Goal: Information Seeking & Learning: Compare options

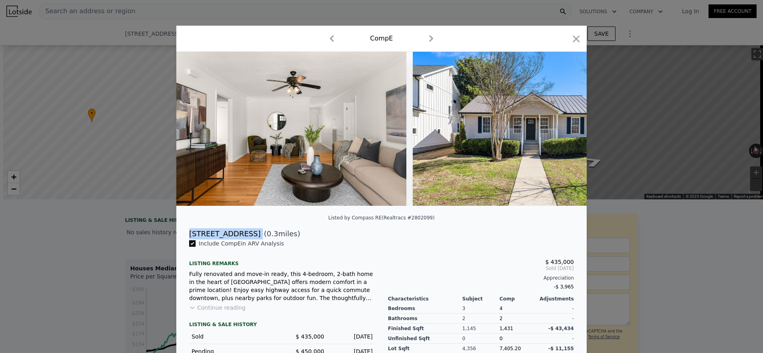
scroll to position [0, 192]
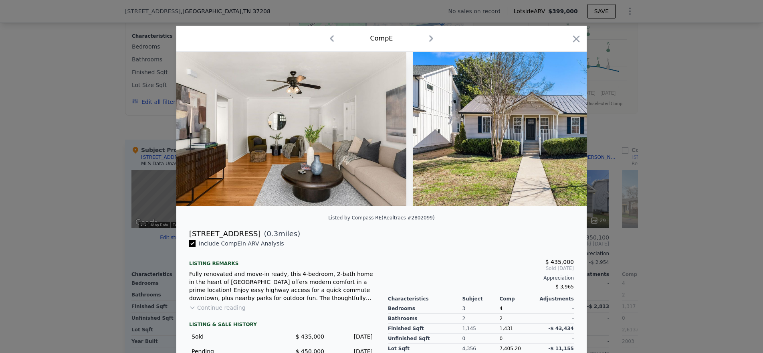
click at [115, 193] on div at bounding box center [381, 176] width 763 height 353
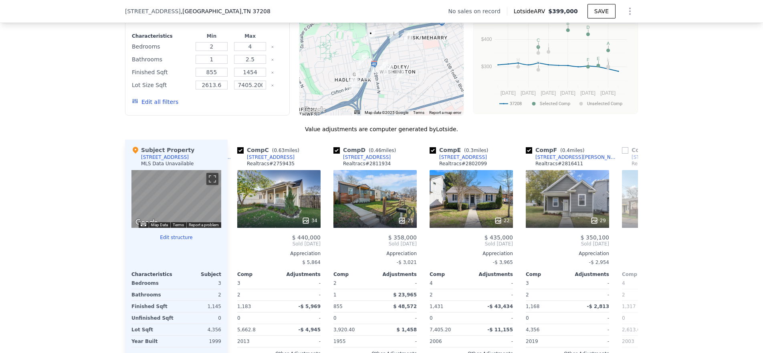
click at [341, 64] on div at bounding box center [382, 51] width 165 height 128
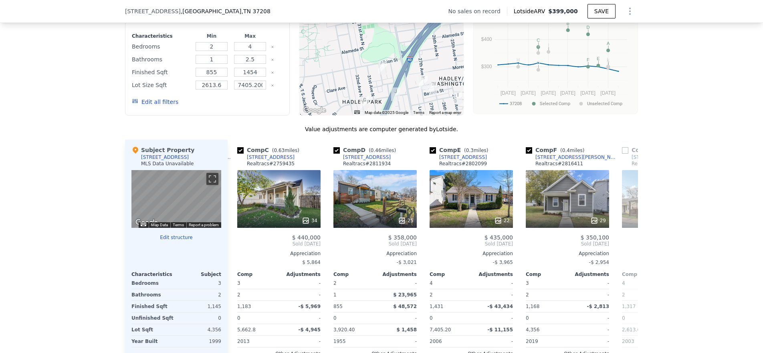
click at [381, 74] on img "924 30th Ave N" at bounding box center [383, 68] width 9 height 14
click at [478, 200] on div "22" at bounding box center [471, 199] width 83 height 58
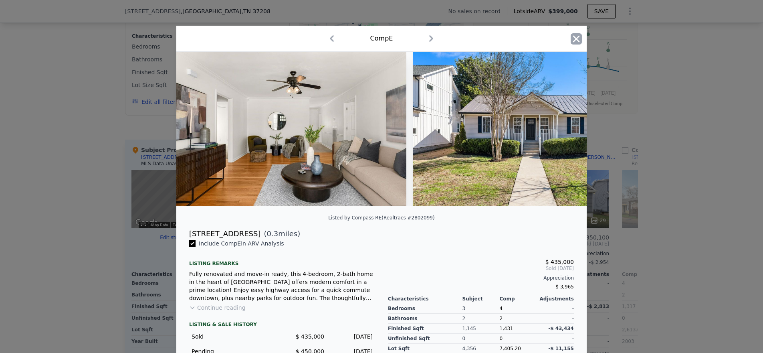
click at [575, 35] on icon "button" at bounding box center [576, 38] width 11 height 11
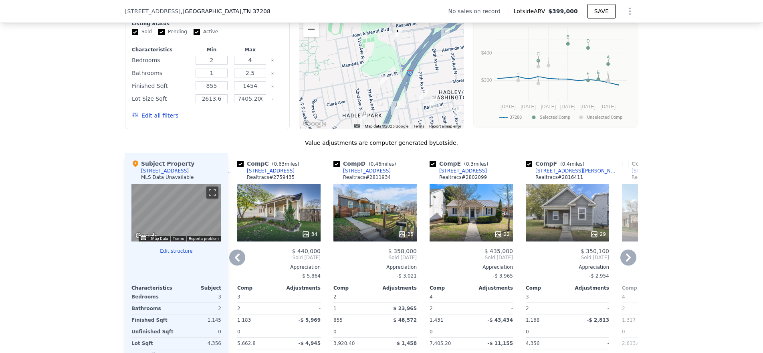
scroll to position [644, 0]
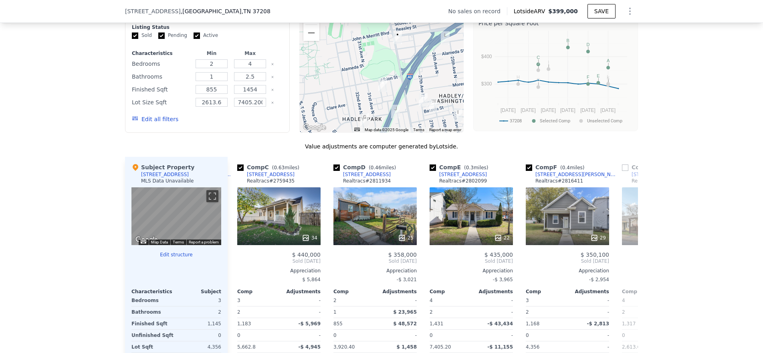
click at [419, 104] on img "2617 Herman St" at bounding box center [423, 100] width 9 height 14
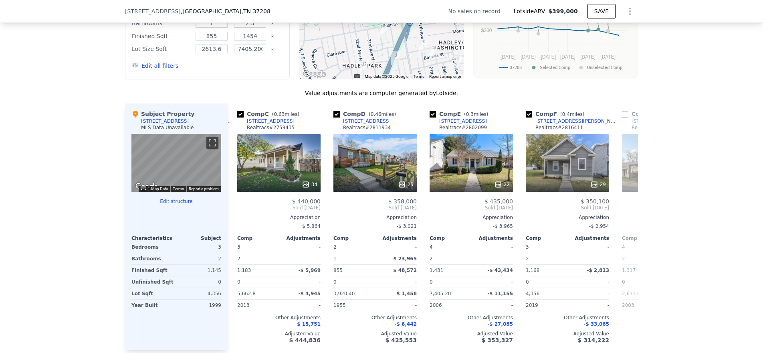
scroll to position [723, 0]
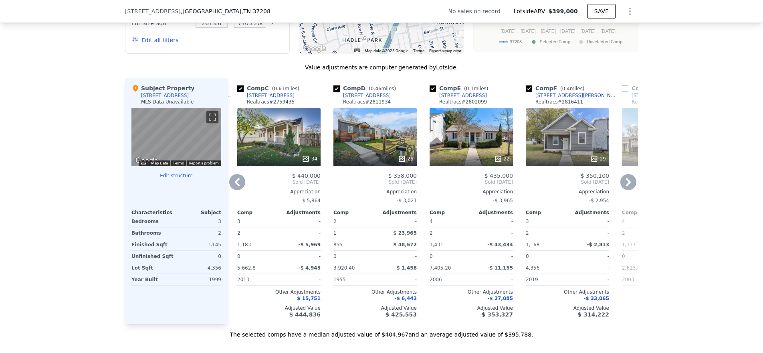
click at [571, 152] on div "29" at bounding box center [567, 137] width 83 height 58
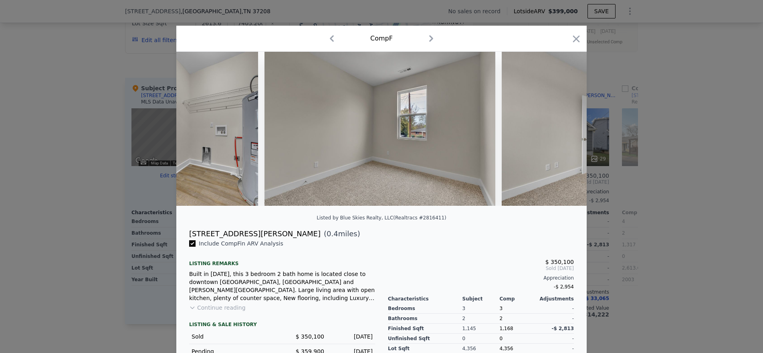
scroll to position [0, 6335]
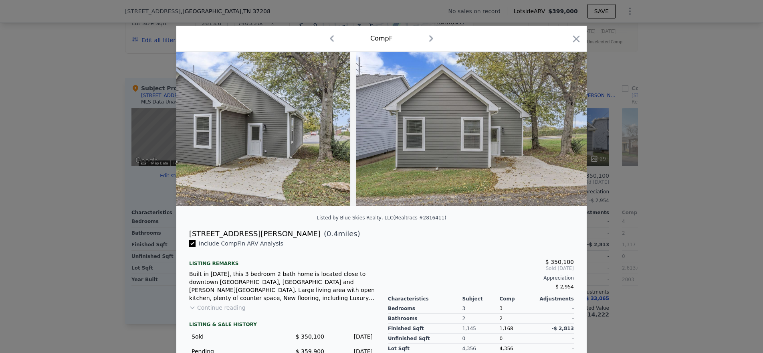
click at [708, 276] on div at bounding box center [381, 176] width 763 height 353
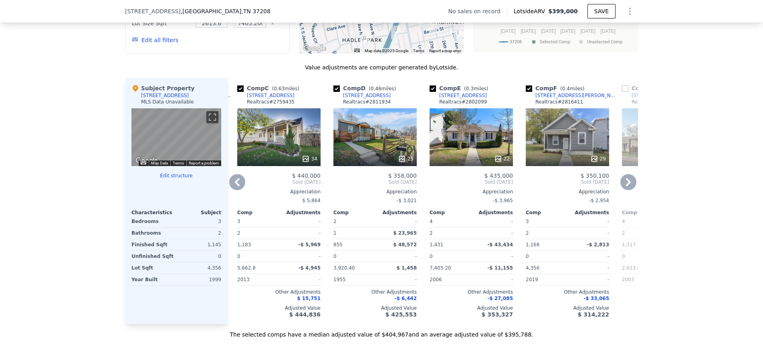
click at [626, 186] on icon at bounding box center [628, 182] width 5 height 8
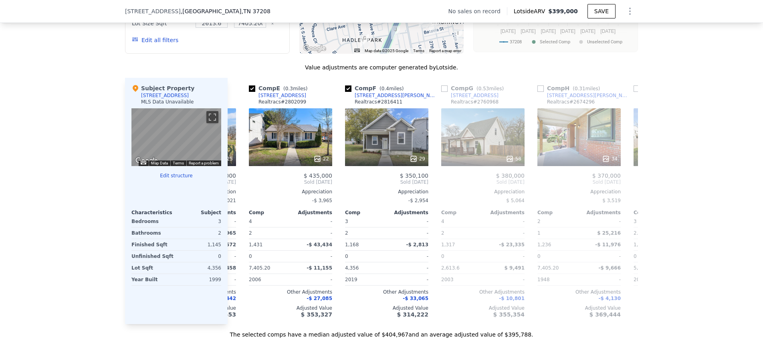
scroll to position [0, 385]
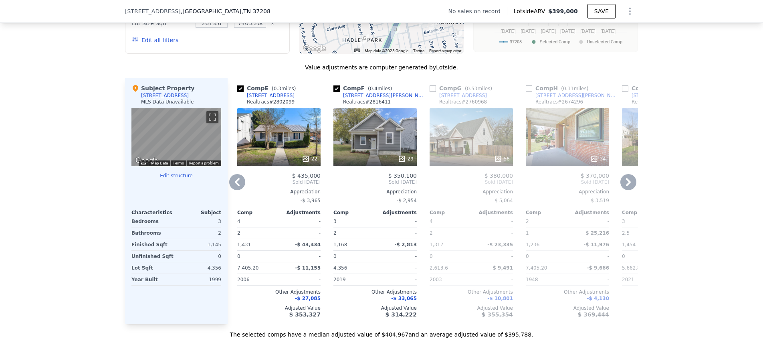
click at [229, 190] on icon at bounding box center [237, 182] width 16 height 16
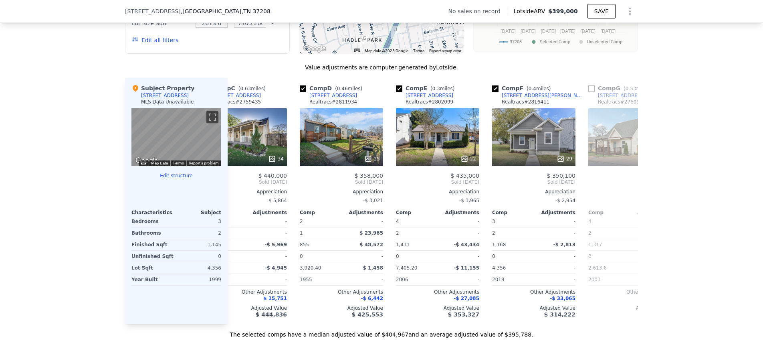
click at [231, 185] on span "Sold [DATE]" at bounding box center [245, 182] width 83 height 6
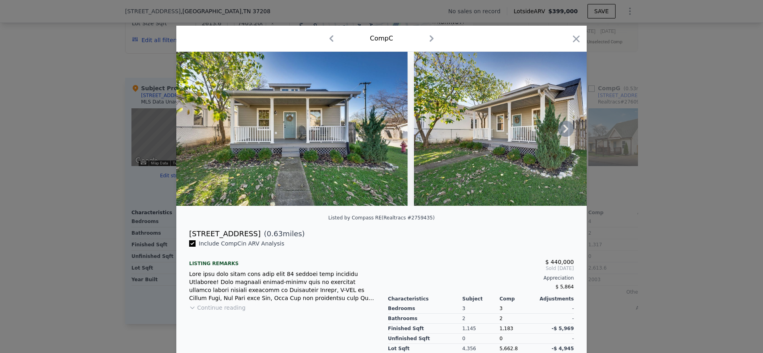
scroll to position [0, 192]
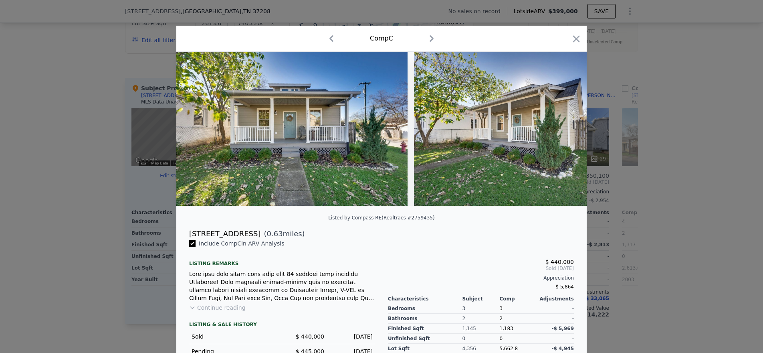
click at [668, 141] on div at bounding box center [381, 176] width 763 height 353
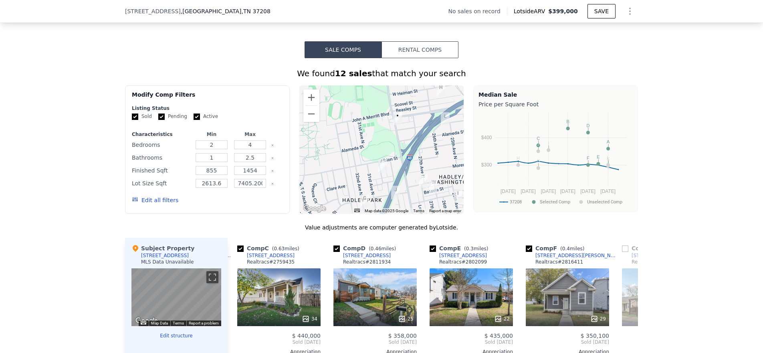
scroll to position [539, 0]
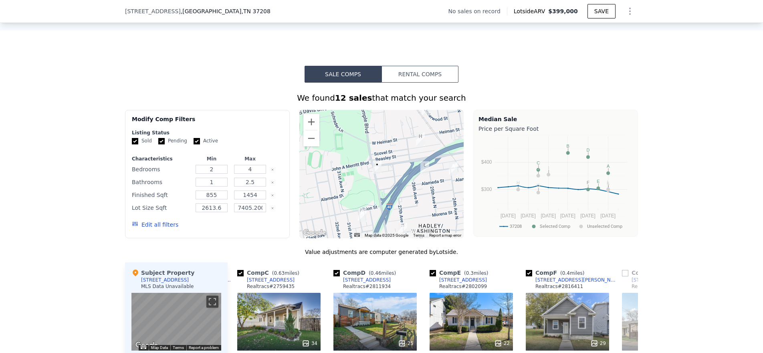
drag, startPoint x: 443, startPoint y: 156, endPoint x: 419, endPoint y: 155, distance: 24.1
click at [419, 184] on div at bounding box center [382, 174] width 165 height 128
click at [418, 146] on img "2506 Scovel St" at bounding box center [420, 139] width 9 height 14
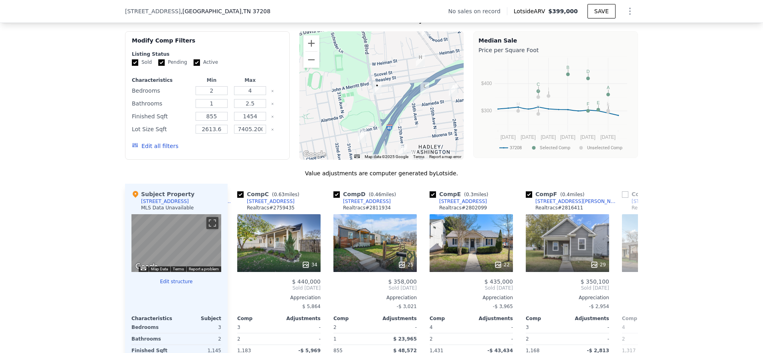
scroll to position [621, 0]
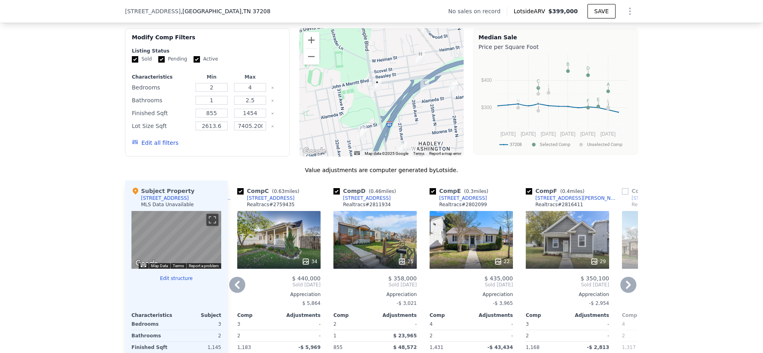
click at [622, 289] on icon at bounding box center [629, 285] width 16 height 16
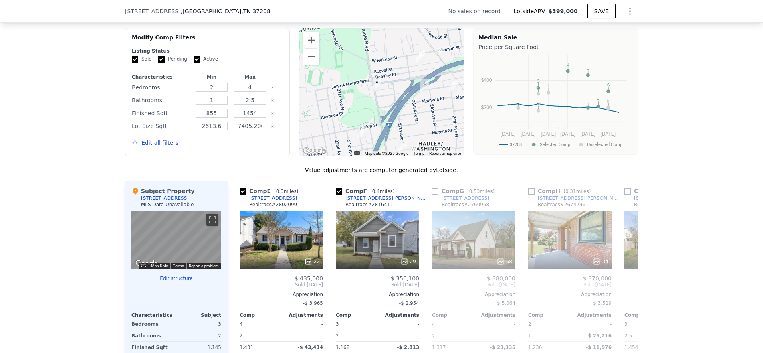
scroll to position [0, 385]
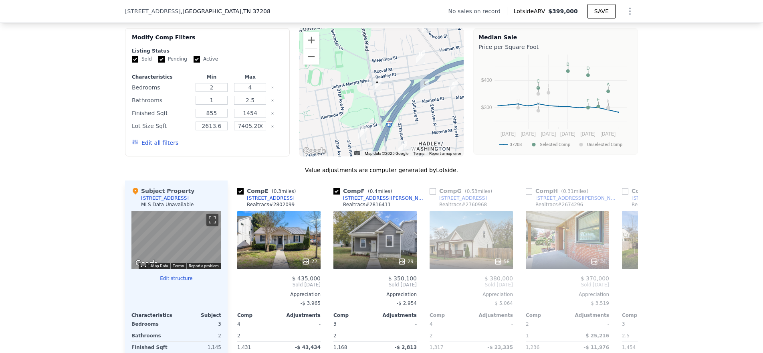
click at [622, 288] on span "Sold [DATE]" at bounding box center [663, 284] width 83 height 6
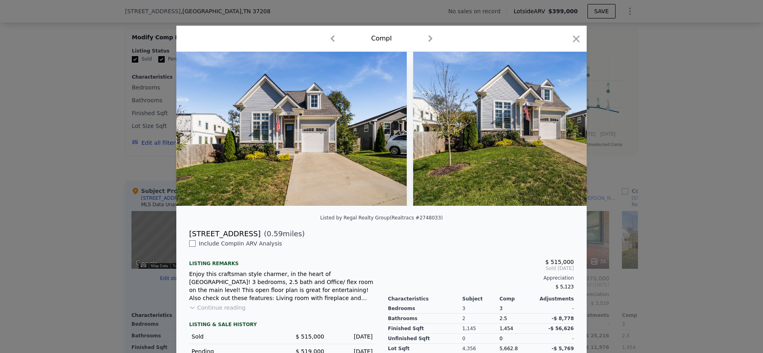
click at [687, 236] on div at bounding box center [381, 176] width 763 height 353
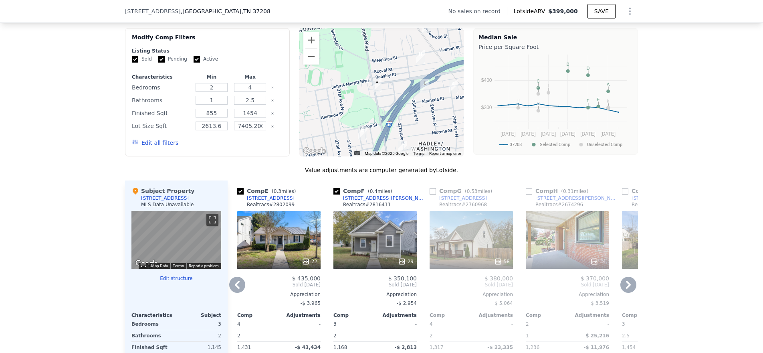
click at [581, 254] on div "34" at bounding box center [567, 240] width 83 height 58
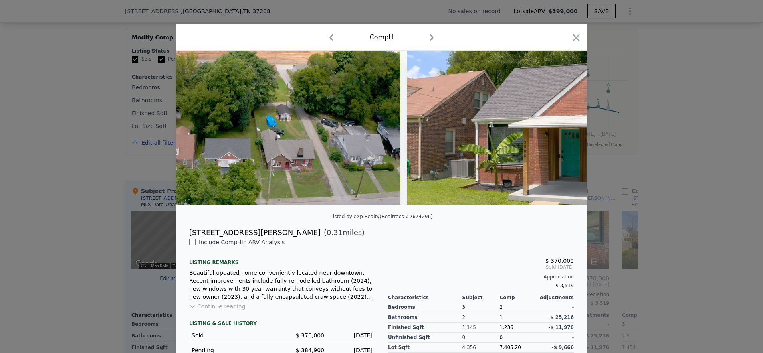
scroll to position [3, 0]
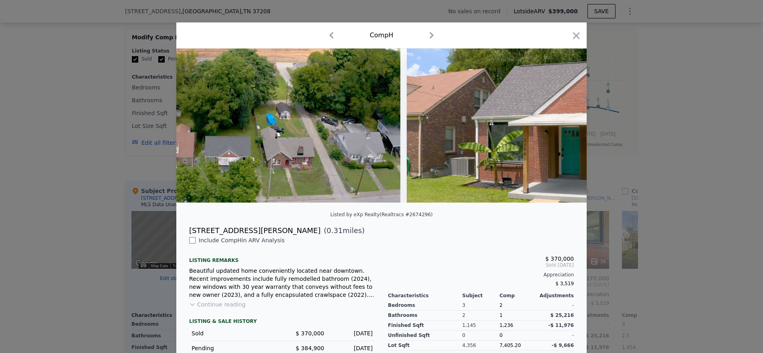
click at [673, 224] on div at bounding box center [381, 176] width 763 height 353
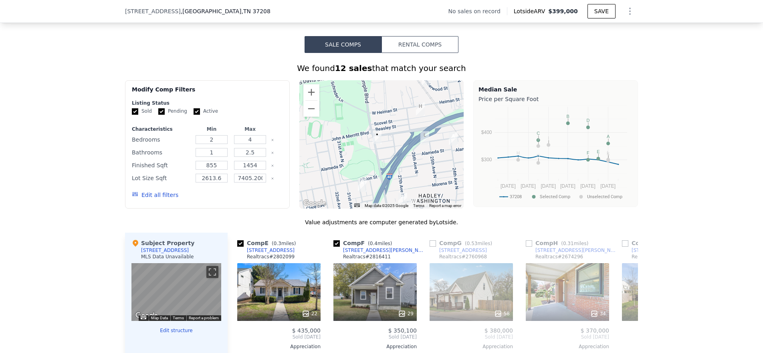
scroll to position [569, 0]
click at [154, 194] on div "Edit all filters" at bounding box center [155, 194] width 47 height 22
click at [152, 198] on button "Edit all filters" at bounding box center [155, 194] width 47 height 8
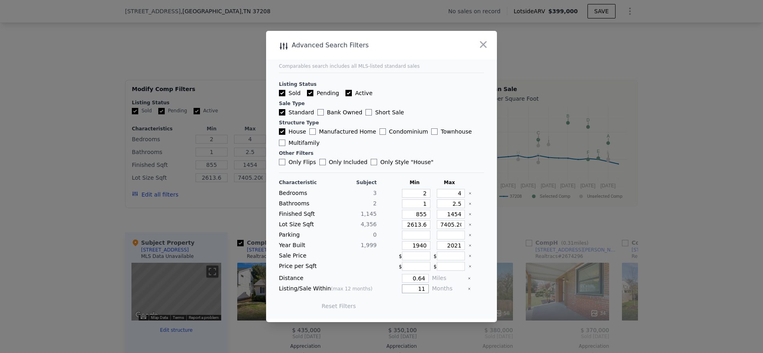
click at [404, 288] on input "11" at bounding box center [415, 288] width 27 height 9
type input "6"
click at [425, 310] on button "Update Search" at bounding box center [426, 305] width 61 height 11
click at [416, 224] on input "2613.6" at bounding box center [416, 224] width 28 height 9
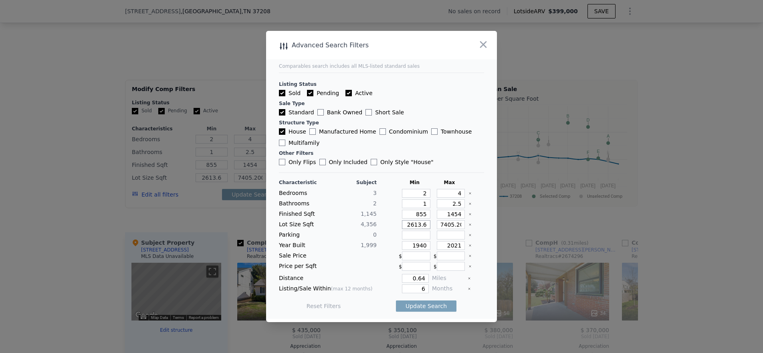
drag, startPoint x: 419, startPoint y: 224, endPoint x: 431, endPoint y: 225, distance: 11.6
click at [431, 225] on div "Lot Size Sqft 4,356 2613.6 7405.200000000001" at bounding box center [381, 224] width 205 height 9
drag, startPoint x: 409, startPoint y: 225, endPoint x: 424, endPoint y: 225, distance: 15.3
click at [424, 225] on input "2613.6" at bounding box center [416, 224] width 28 height 9
click at [416, 225] on input "2613.6" at bounding box center [416, 224] width 28 height 9
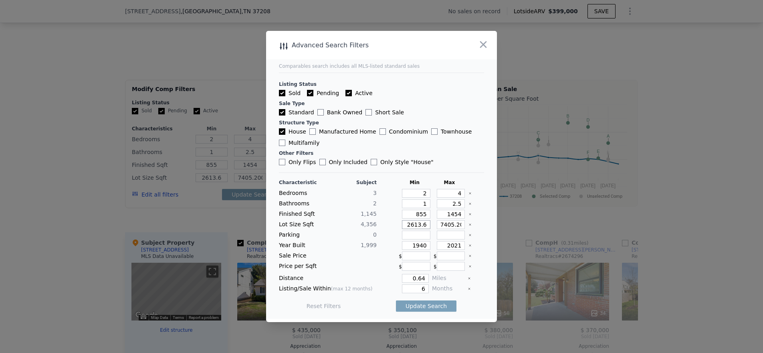
drag, startPoint x: 417, startPoint y: 225, endPoint x: 456, endPoint y: 224, distance: 38.9
click at [448, 225] on div "Lot Size Sqft 4,356 2613.6 7405.200000000001" at bounding box center [381, 224] width 205 height 9
type input "2613"
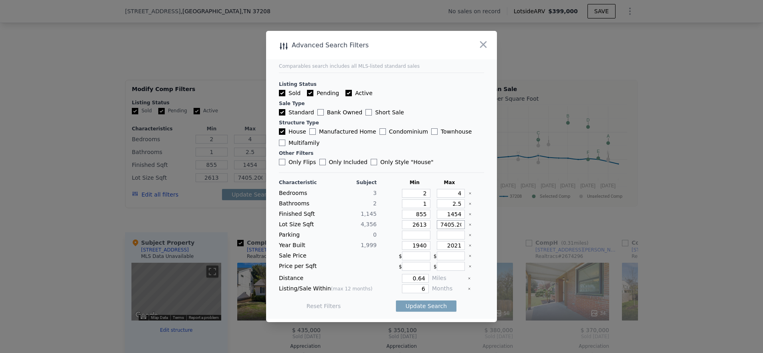
scroll to position [0, 35]
drag, startPoint x: 449, startPoint y: 226, endPoint x: 499, endPoint y: 222, distance: 49.5
click at [499, 222] on div "​ Advanced Search Filters Comparables search includes all MLS-listed standard s…" at bounding box center [381, 176] width 763 height 353
type input "7405"
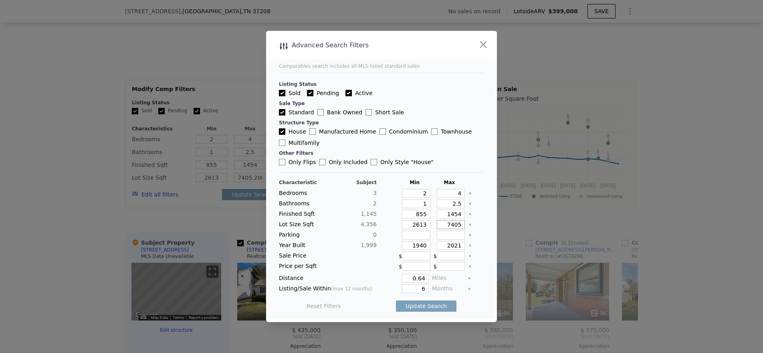
type input "7405"
click at [441, 310] on button "Update Search" at bounding box center [426, 305] width 61 height 11
checkbox input "false"
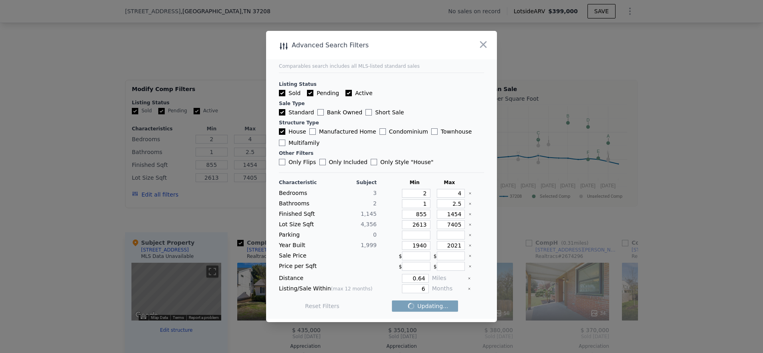
checkbox input "false"
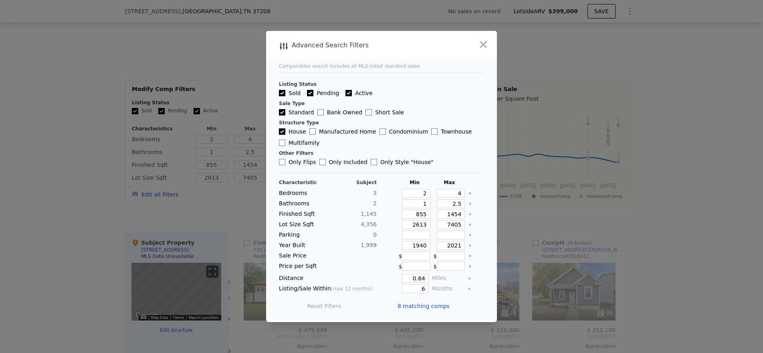
scroll to position [0, 379]
click at [413, 281] on input "0.64" at bounding box center [415, 278] width 27 height 9
type input "2"
type input "1"
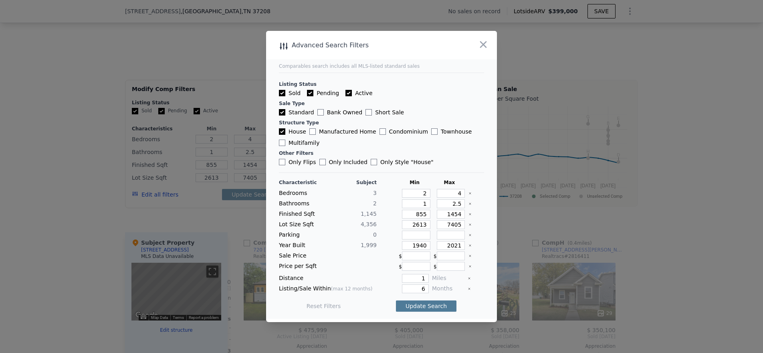
click at [425, 308] on button "Update Search" at bounding box center [426, 305] width 61 height 11
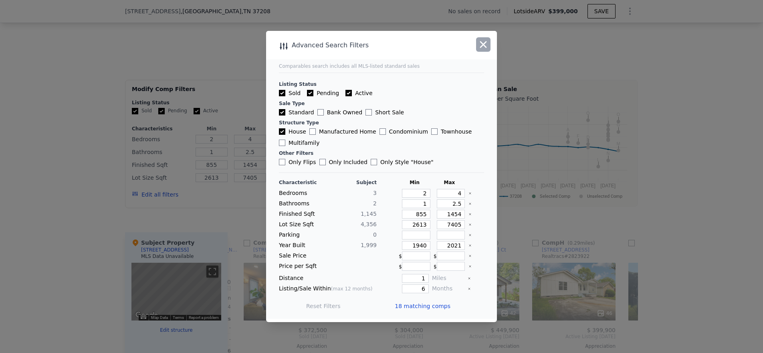
click at [483, 43] on icon "button" at bounding box center [483, 44] width 7 height 7
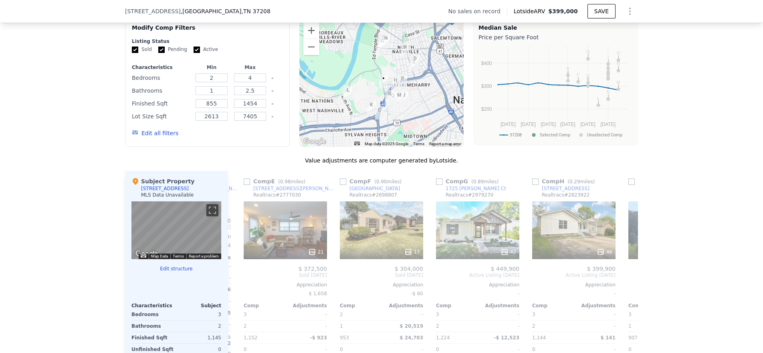
scroll to position [479, 0]
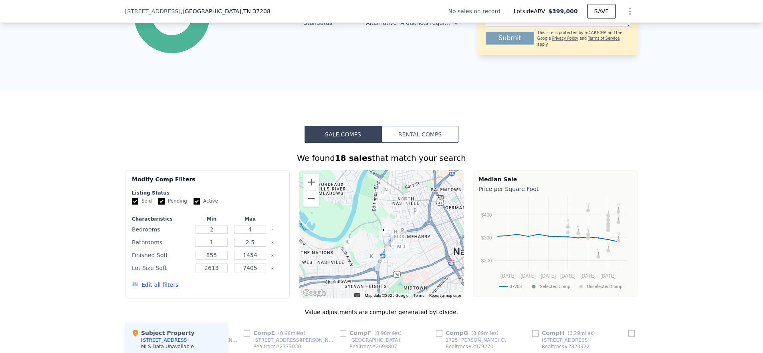
click at [366, 241] on div at bounding box center [382, 234] width 165 height 128
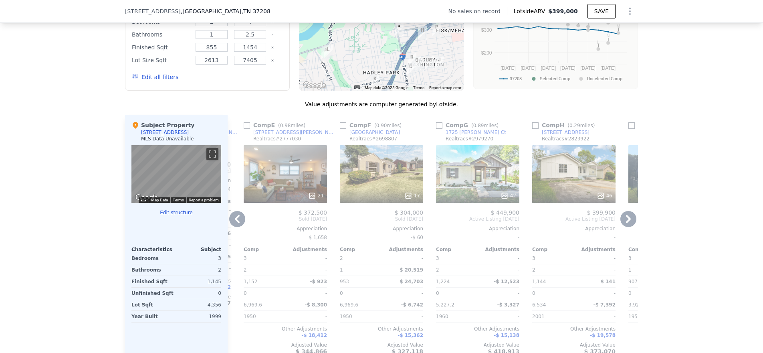
scroll to position [708, 0]
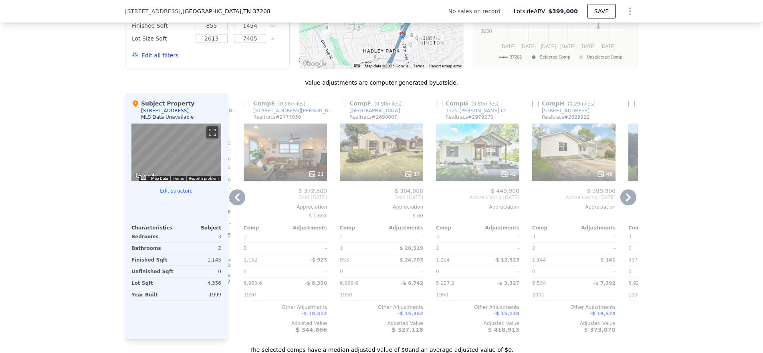
click at [238, 200] on icon at bounding box center [237, 197] width 16 height 16
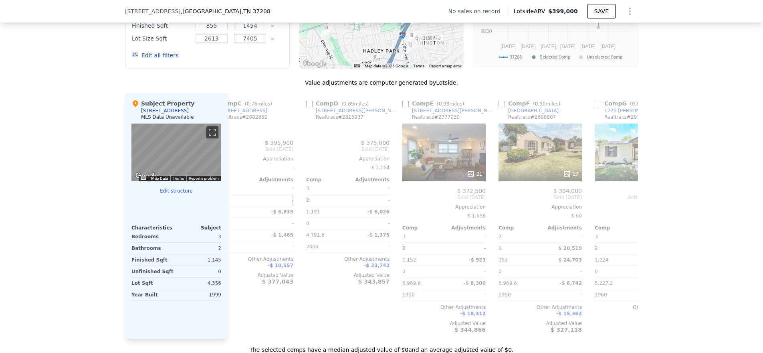
click at [238, 200] on div "2 -" at bounding box center [251, 200] width 83 height 12
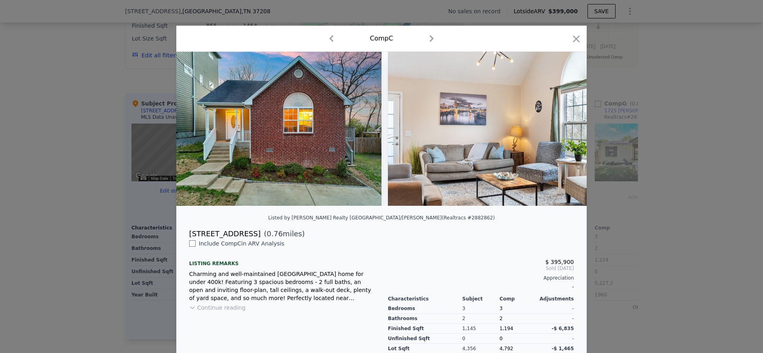
scroll to position [0, 186]
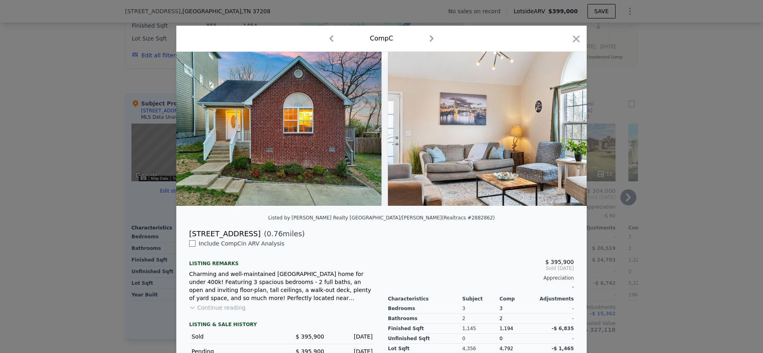
click at [77, 204] on div at bounding box center [381, 176] width 763 height 353
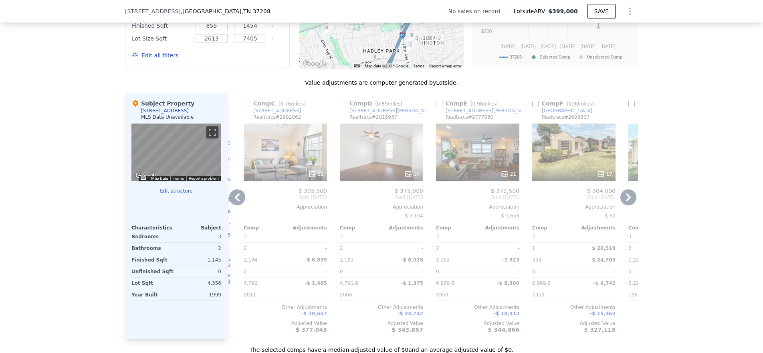
click at [238, 203] on icon at bounding box center [237, 197] width 16 height 16
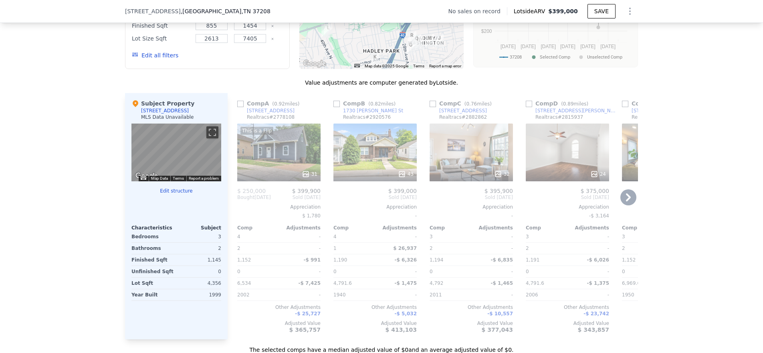
click at [270, 169] on div "This is a Flip 31" at bounding box center [278, 152] width 83 height 58
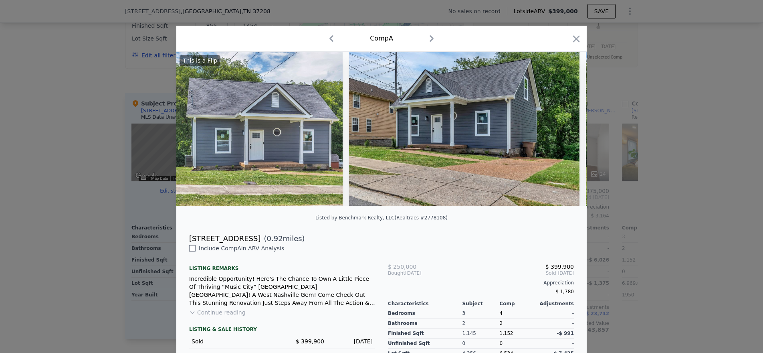
click at [51, 210] on div at bounding box center [381, 176] width 763 height 353
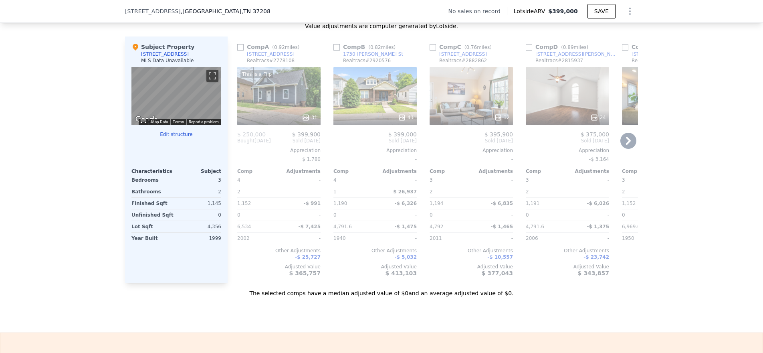
scroll to position [769, 0]
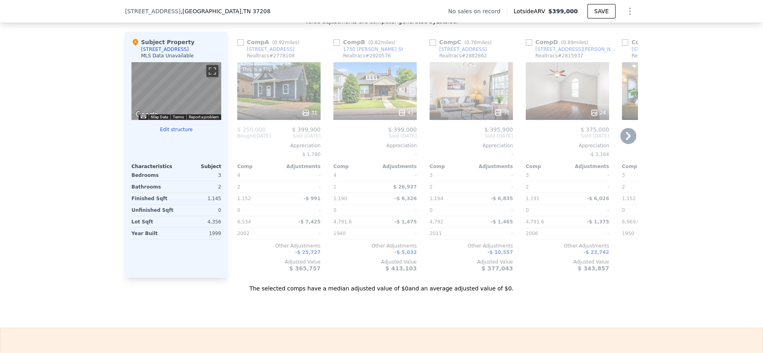
click at [271, 113] on div at bounding box center [278, 112] width 83 height 14
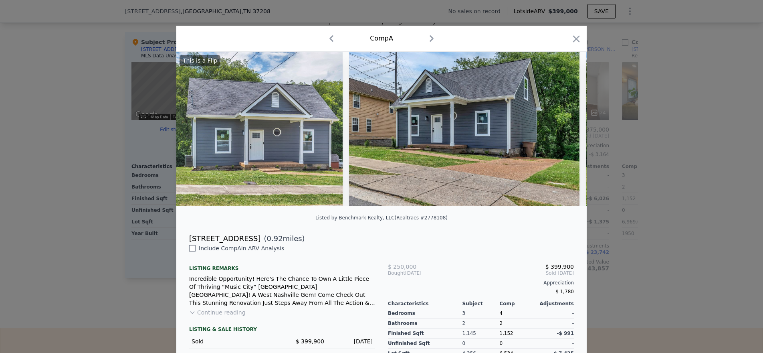
click at [218, 242] on div "[STREET_ADDRESS]" at bounding box center [224, 238] width 71 height 11
click at [222, 243] on div "[STREET_ADDRESS]" at bounding box center [224, 238] width 71 height 11
click at [224, 316] on button "Continue reading" at bounding box center [217, 312] width 57 height 8
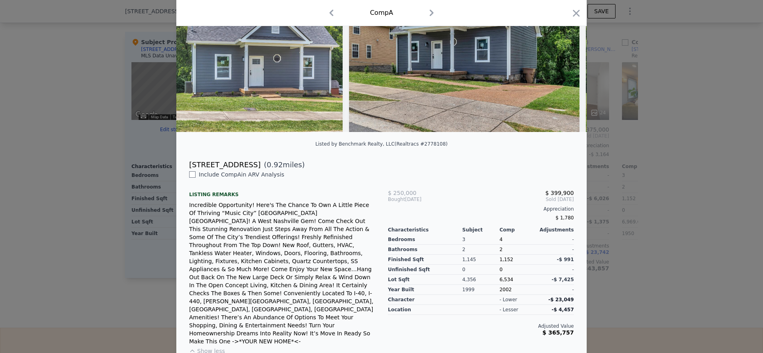
scroll to position [75, 0]
click at [668, 290] on div at bounding box center [381, 176] width 763 height 353
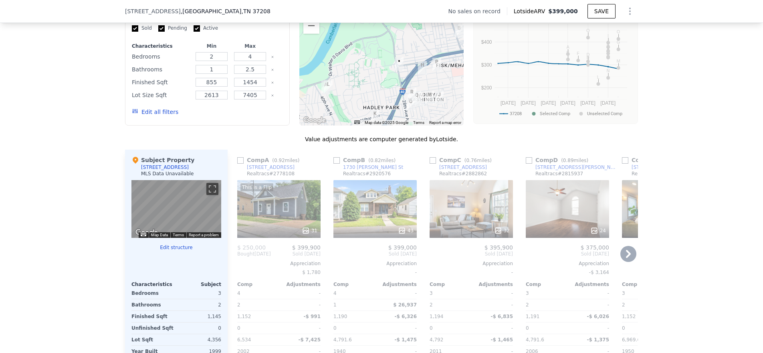
scroll to position [660, 0]
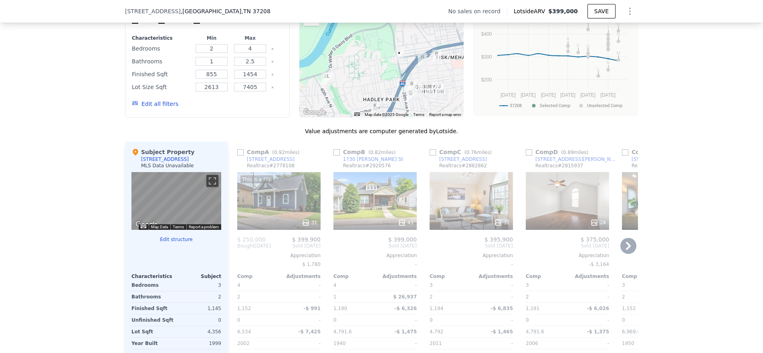
click at [624, 250] on icon at bounding box center [629, 246] width 16 height 16
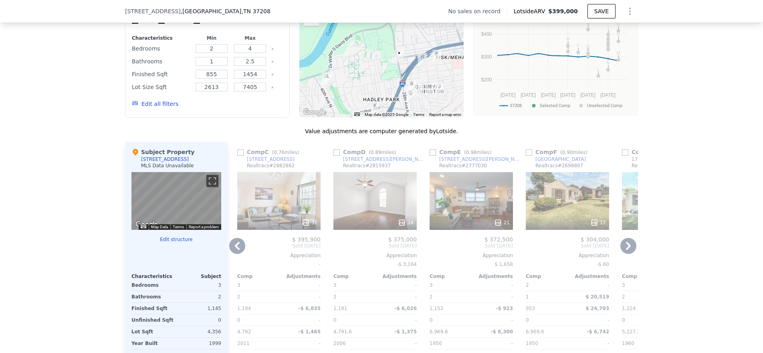
click at [626, 250] on icon at bounding box center [628, 246] width 5 height 8
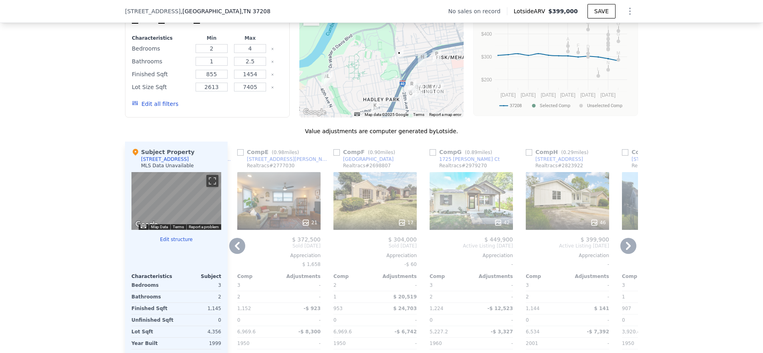
click at [627, 250] on icon at bounding box center [628, 246] width 5 height 8
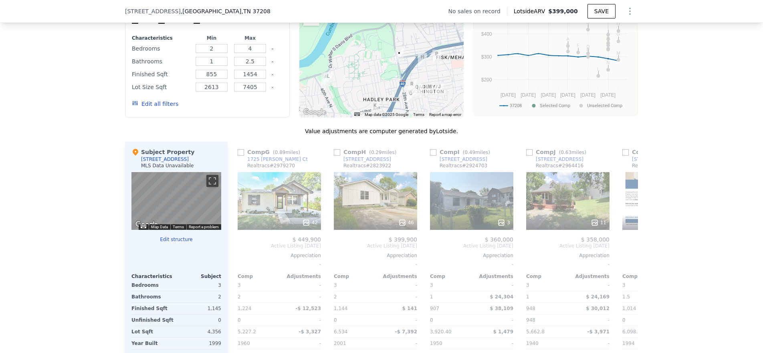
scroll to position [0, 577]
click at [627, 253] on div "Comp A ( 0.92 miles) [STREET_ADDRESS] This is a Flip 31 $ 250,000 $ 399,900 Bou…" at bounding box center [433, 265] width 411 height 246
click at [627, 250] on icon at bounding box center [628, 246] width 5 height 8
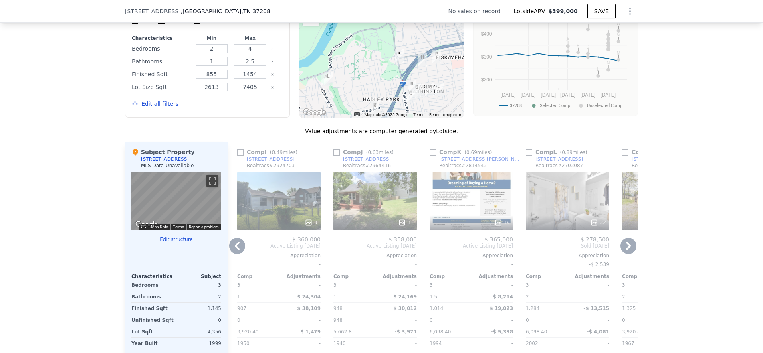
click at [627, 250] on icon at bounding box center [628, 246] width 5 height 8
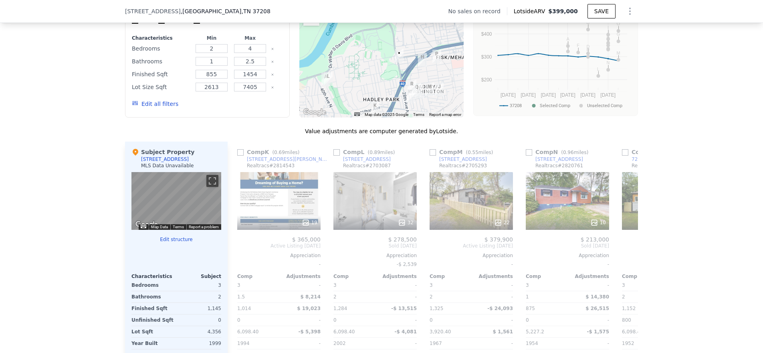
click at [627, 253] on div "Comp A ( 0.92 miles) [STREET_ADDRESS] This is a Flip 31 $ 250,000 $ 399,900 Bou…" at bounding box center [433, 265] width 411 height 246
click at [627, 250] on icon at bounding box center [628, 246] width 5 height 8
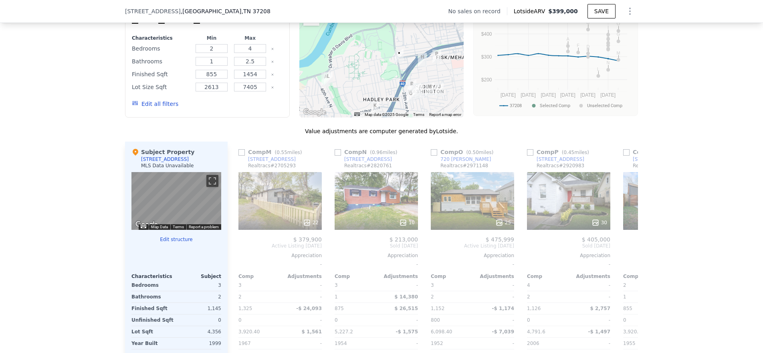
scroll to position [0, 1155]
click at [627, 250] on icon at bounding box center [628, 246] width 5 height 8
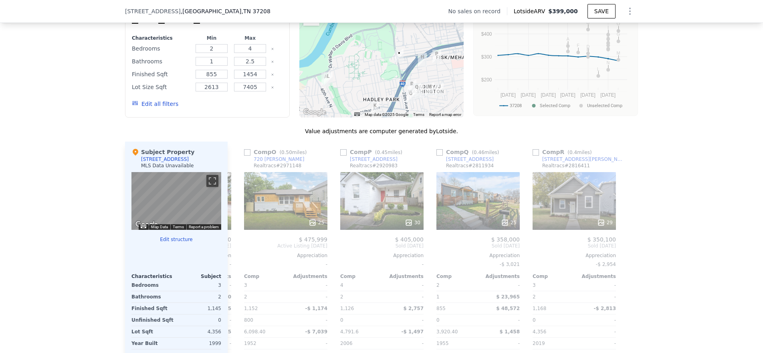
scroll to position [0, 1341]
click at [237, 254] on icon at bounding box center [237, 246] width 16 height 16
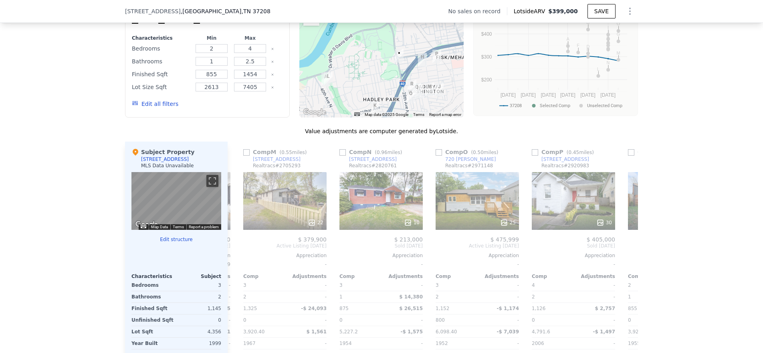
scroll to position [0, 1148]
click at [237, 254] on icon at bounding box center [237, 246] width 16 height 16
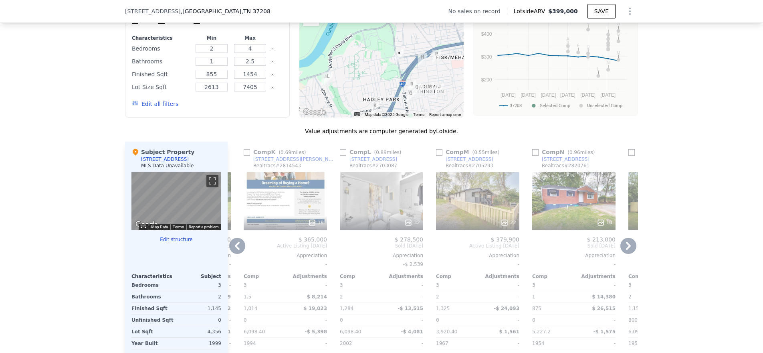
click at [237, 254] on icon at bounding box center [237, 246] width 16 height 16
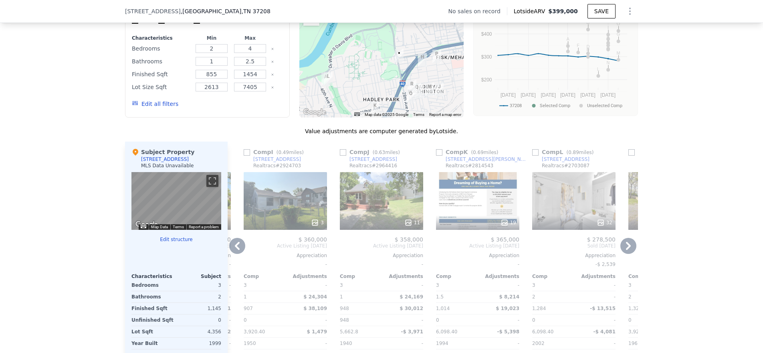
click at [237, 254] on icon at bounding box center [237, 246] width 16 height 16
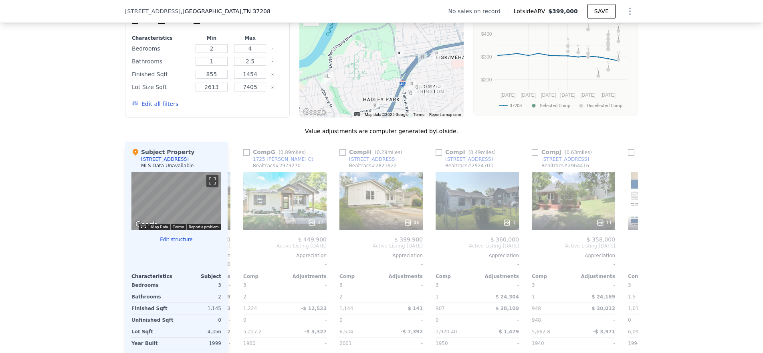
scroll to position [0, 571]
click at [360, 227] on div "46" at bounding box center [382, 223] width 77 height 8
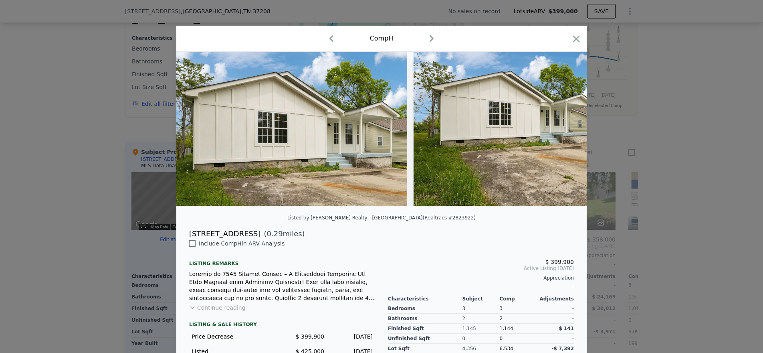
click at [220, 236] on div "[STREET_ADDRESS]" at bounding box center [224, 233] width 71 height 11
copy div "[STREET_ADDRESS]"
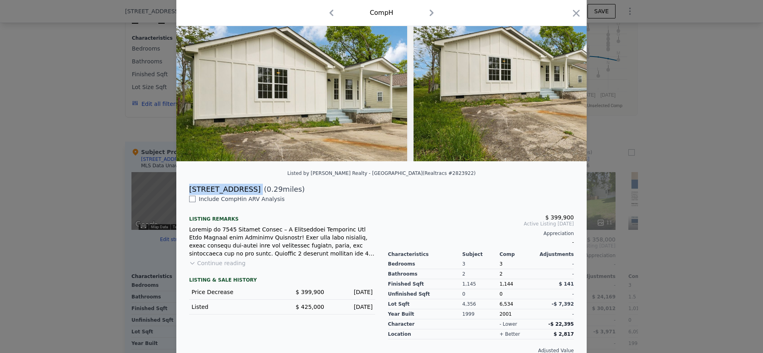
scroll to position [64, 0]
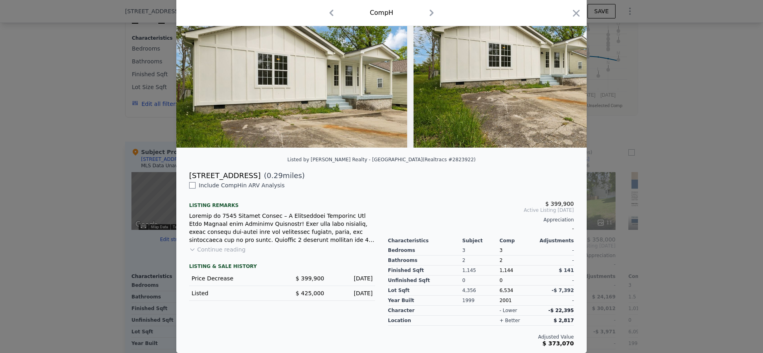
click at [74, 239] on div at bounding box center [381, 176] width 763 height 353
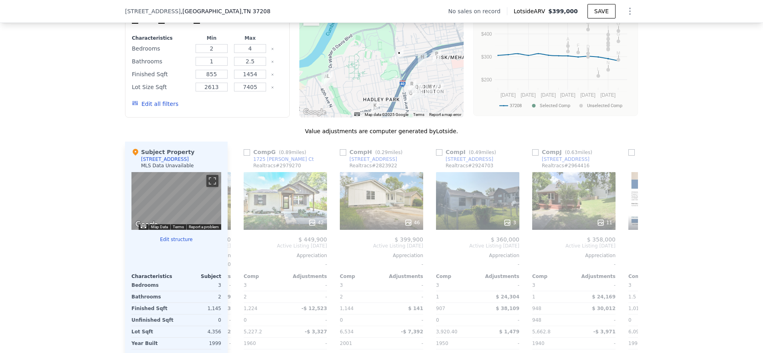
type input "2613.6"
type input "7405.200000000001"
checkbox input "true"
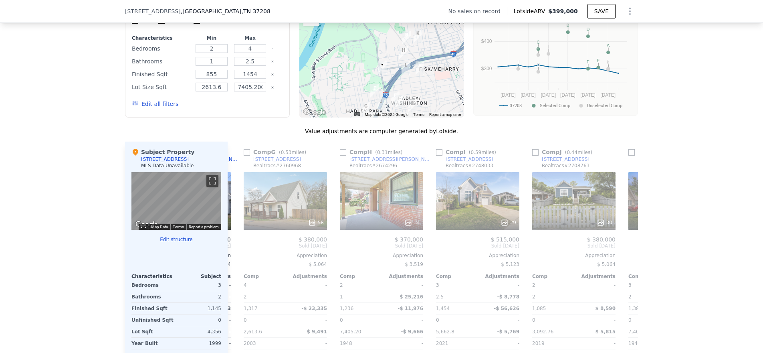
drag, startPoint x: 401, startPoint y: 66, endPoint x: 412, endPoint y: 95, distance: 30.7
click at [413, 97] on div at bounding box center [382, 53] width 165 height 128
click at [234, 251] on icon at bounding box center [237, 246] width 16 height 16
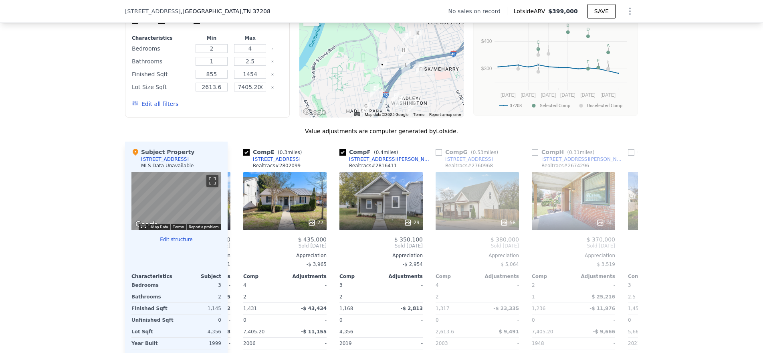
scroll to position [0, 379]
click at [282, 211] on div "22" at bounding box center [285, 201] width 83 height 58
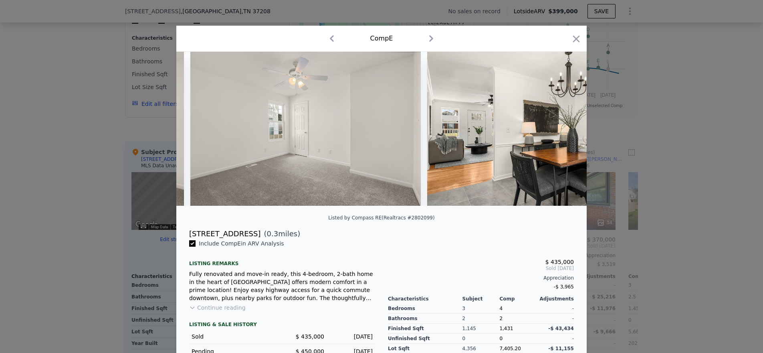
scroll to position [0, 984]
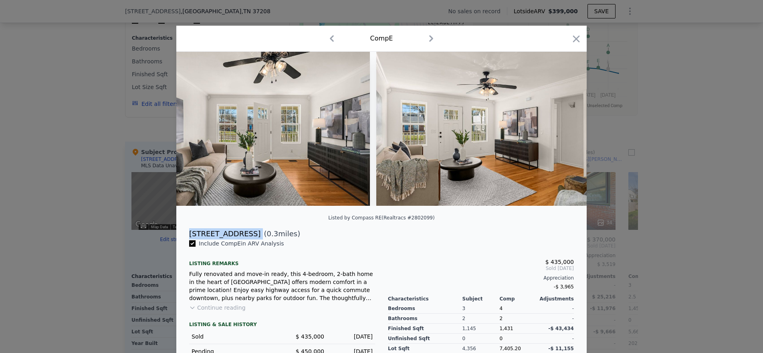
drag, startPoint x: 240, startPoint y: 240, endPoint x: 182, endPoint y: 243, distance: 57.8
click at [183, 239] on div "[STREET_ADDRESS] ( 0.3 miles)" at bounding box center [382, 233] width 398 height 11
copy div "[STREET_ADDRESS]"
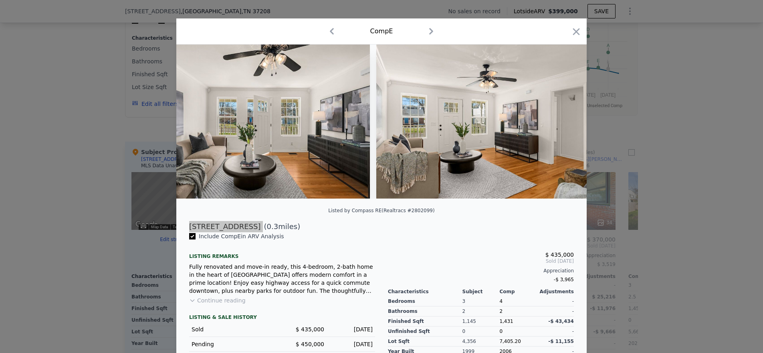
scroll to position [9, 0]
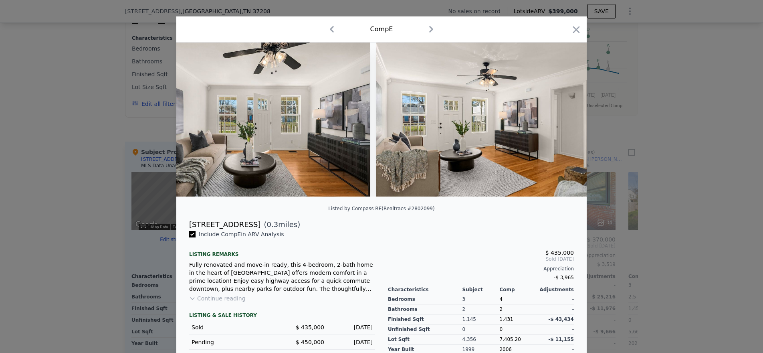
click at [69, 227] on div at bounding box center [381, 176] width 763 height 353
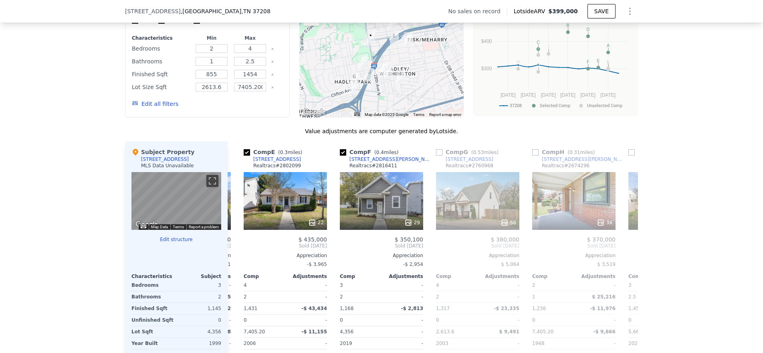
click at [352, 94] on img "711 32nd Ave N" at bounding box center [353, 88] width 9 height 14
click at [240, 254] on icon at bounding box center [237, 246] width 16 height 16
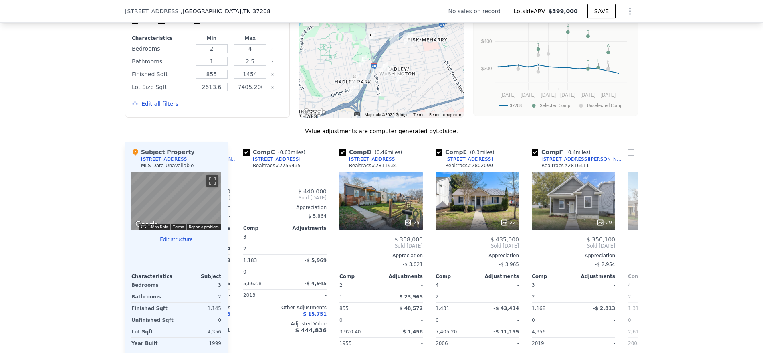
scroll to position [0, 186]
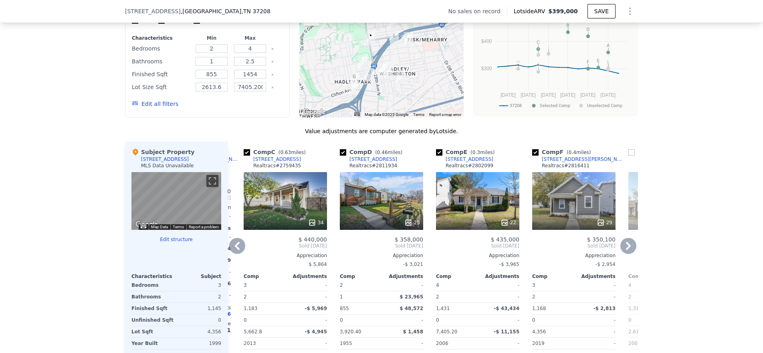
click at [235, 249] on icon at bounding box center [237, 246] width 16 height 16
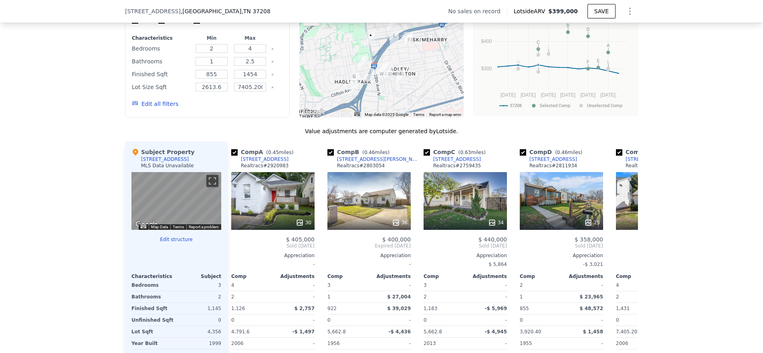
scroll to position [0, 0]
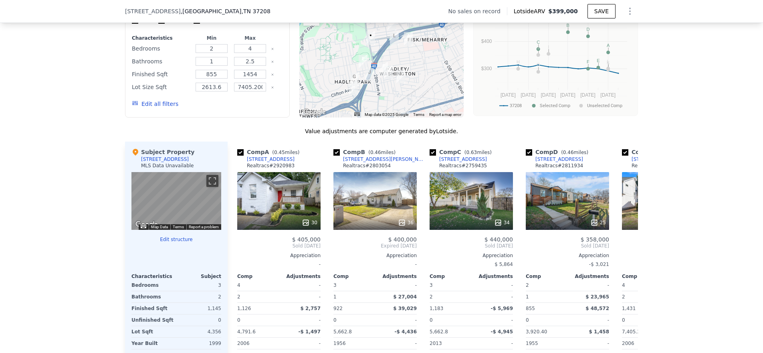
click at [376, 89] on div at bounding box center [382, 53] width 165 height 128
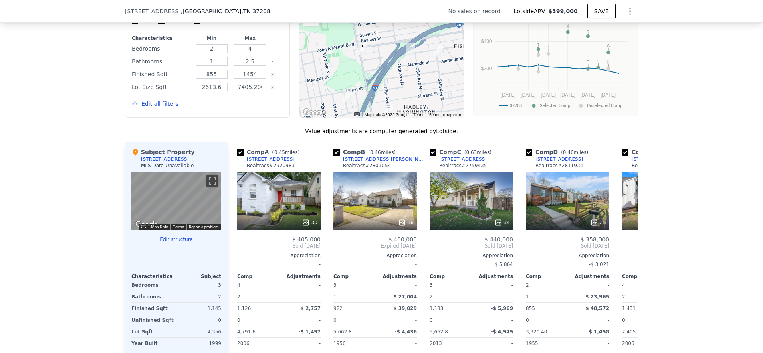
drag, startPoint x: 375, startPoint y: 53, endPoint x: 375, endPoint y: 98, distance: 44.9
click at [375, 98] on div at bounding box center [382, 53] width 165 height 128
click at [400, 27] on div "Search an address or region Solutions Company Open main menu Log In Free Accoun…" at bounding box center [381, 268] width 763 height 1857
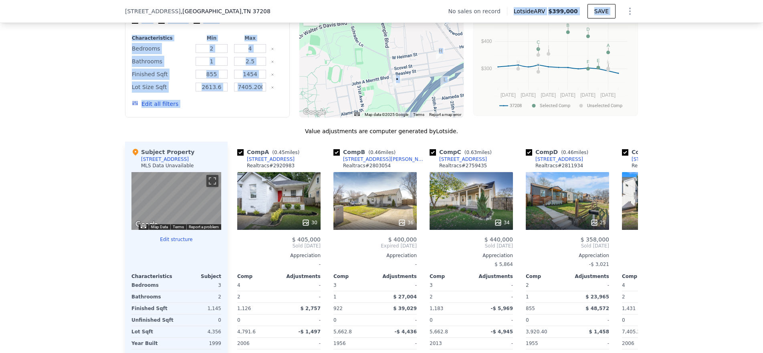
drag, startPoint x: 400, startPoint y: 27, endPoint x: 434, endPoint y: 61, distance: 48.5
click at [436, 61] on img "2506 Scovel St" at bounding box center [440, 54] width 9 height 14
click at [312, 24] on button "Zoom out" at bounding box center [312, 18] width 16 height 16
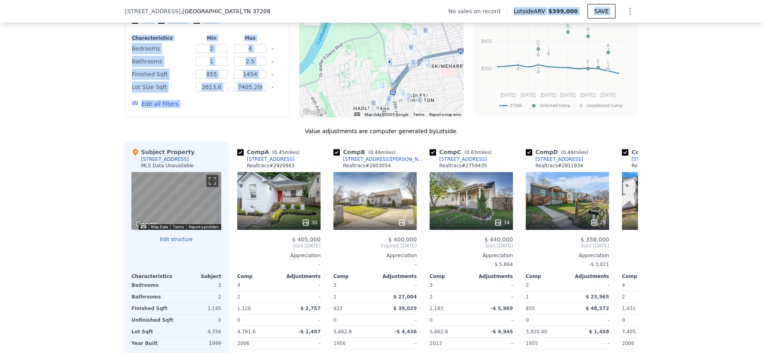
click at [371, 87] on div at bounding box center [382, 53] width 165 height 128
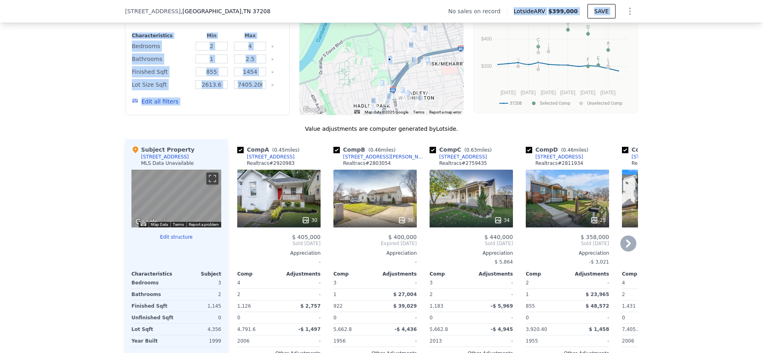
scroll to position [666, 0]
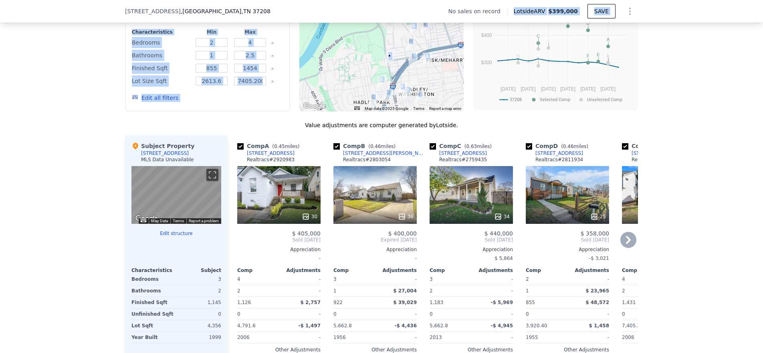
click at [378, 156] on div "[STREET_ADDRESS][PERSON_NAME]" at bounding box center [384, 153] width 83 height 6
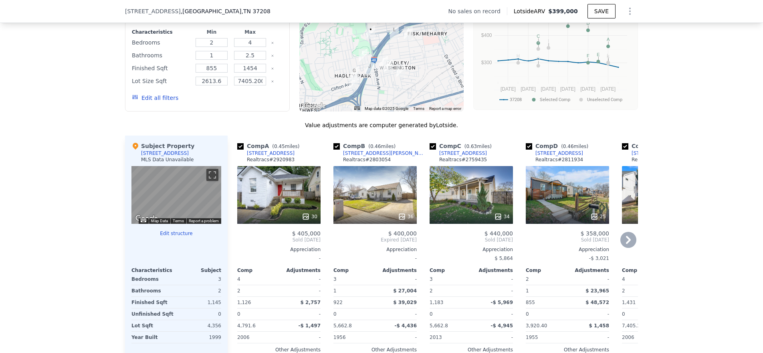
click at [565, 207] on div "25" at bounding box center [567, 195] width 83 height 58
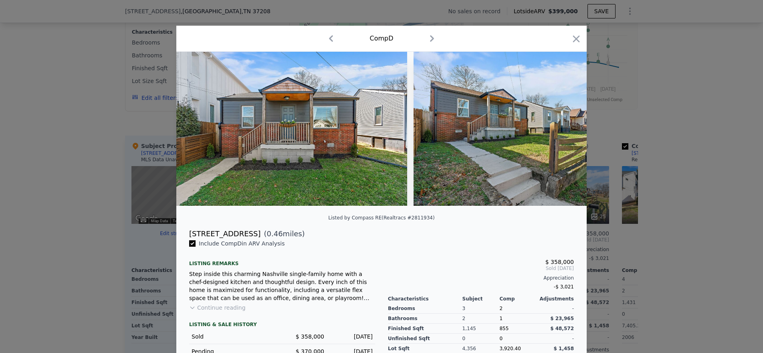
click at [213, 239] on div "[STREET_ADDRESS]" at bounding box center [224, 233] width 71 height 11
click at [78, 218] on div at bounding box center [381, 176] width 763 height 353
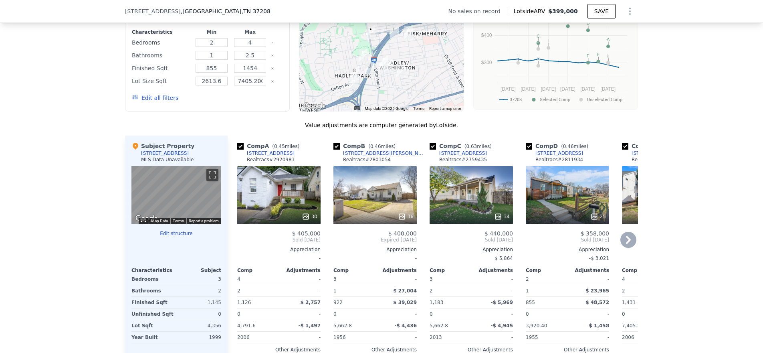
click at [626, 244] on icon at bounding box center [628, 240] width 5 height 8
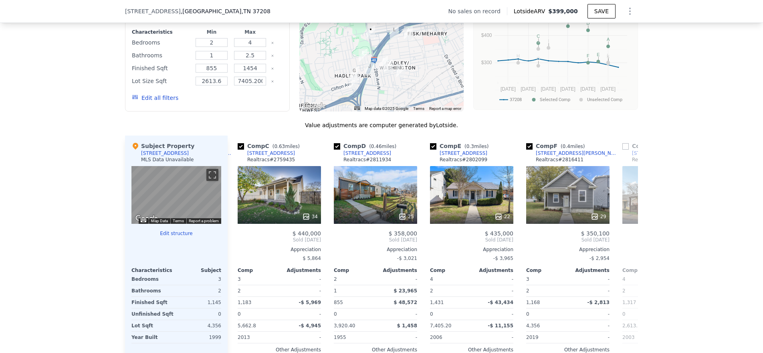
scroll to position [0, 192]
click at [235, 245] on icon at bounding box center [237, 240] width 16 height 16
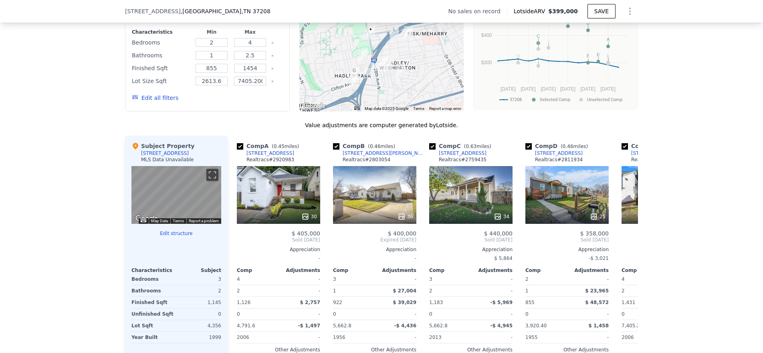
scroll to position [0, 0]
click at [626, 244] on icon at bounding box center [628, 240] width 5 height 8
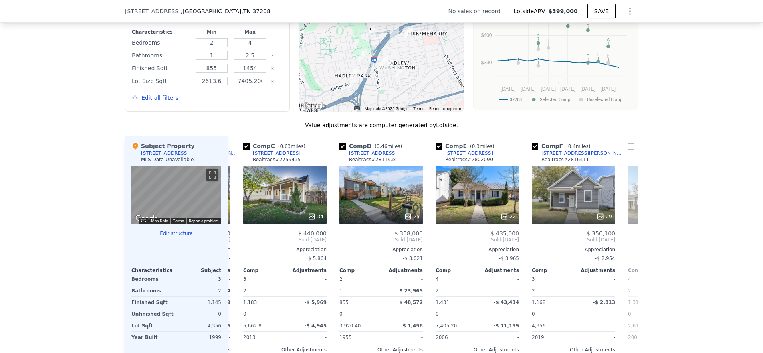
click at [626, 247] on div "Comp A ( 0.45 miles) [STREET_ADDRESS] Realtracs # 2920983 30 $ 405,000 Sold [DA…" at bounding box center [433, 259] width 411 height 246
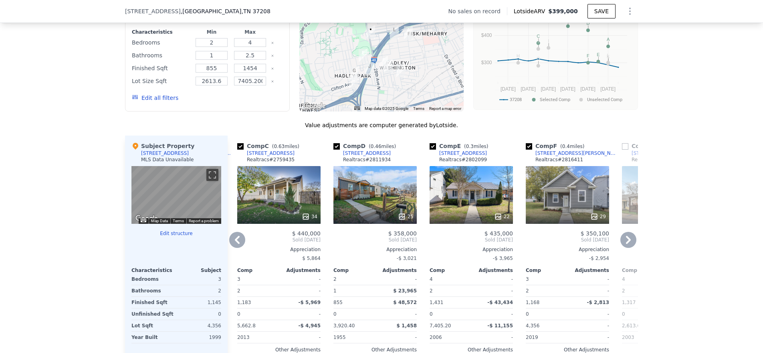
click at [626, 244] on icon at bounding box center [628, 240] width 5 height 8
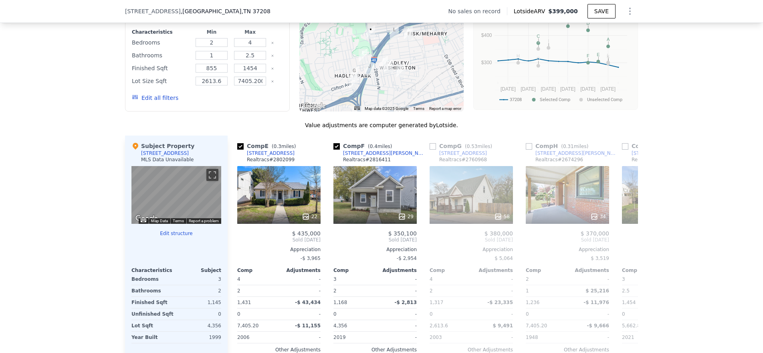
click at [625, 247] on div "Comp A ( 0.45 miles) [STREET_ADDRESS] Realtracs # 2920983 30 $ 405,000 Sold [DA…" at bounding box center [433, 259] width 411 height 246
click at [626, 244] on icon at bounding box center [628, 240] width 5 height 8
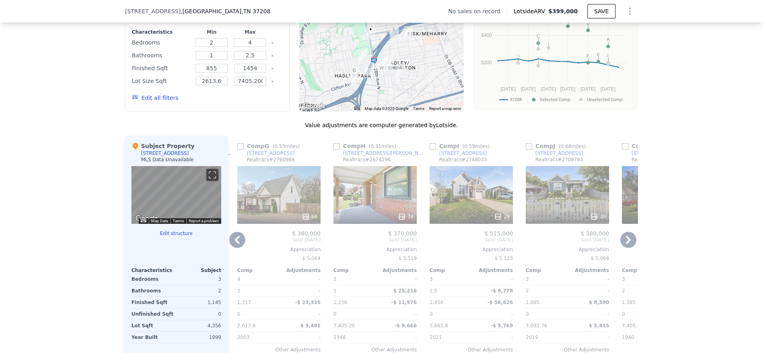
click at [626, 244] on icon at bounding box center [628, 240] width 5 height 8
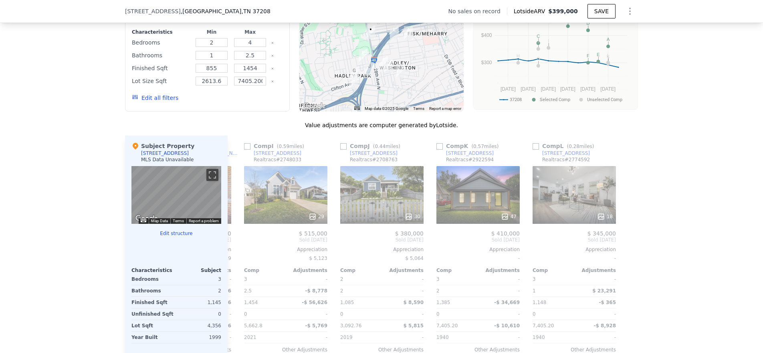
scroll to position [0, 763]
click at [563, 198] on div "18" at bounding box center [573, 195] width 83 height 58
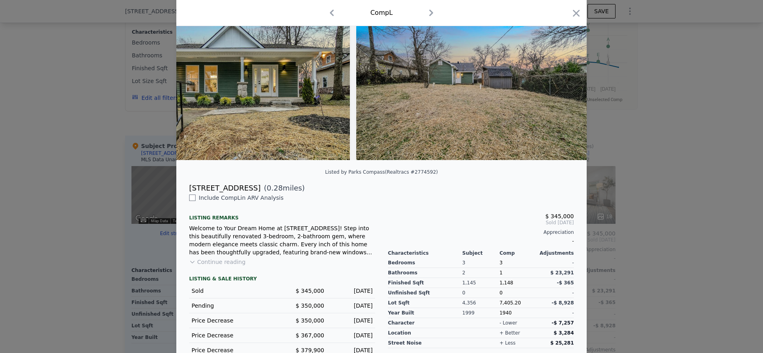
scroll to position [55, 0]
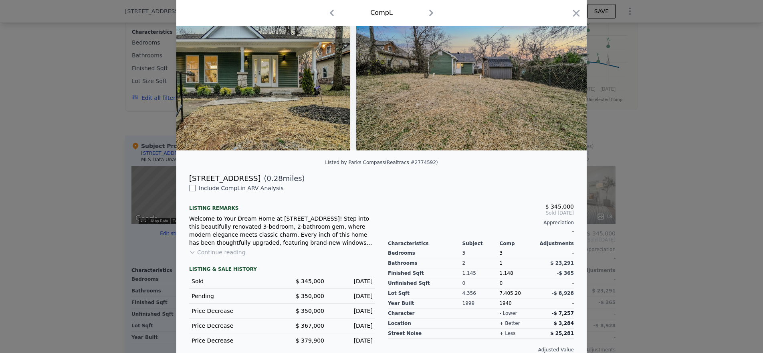
click at [663, 264] on div at bounding box center [381, 176] width 763 height 353
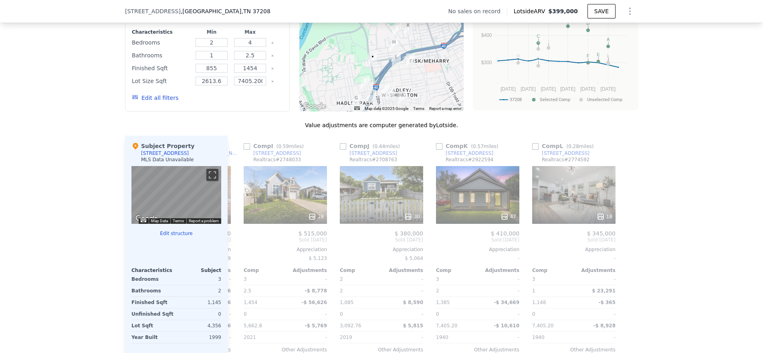
drag, startPoint x: 379, startPoint y: 55, endPoint x: 381, endPoint y: 80, distance: 25.3
click at [381, 80] on div at bounding box center [382, 47] width 165 height 128
click at [394, 34] on img "2417 Underwood St" at bounding box center [397, 30] width 9 height 14
click at [390, 49] on img "2506 Scovel St" at bounding box center [394, 45] width 9 height 14
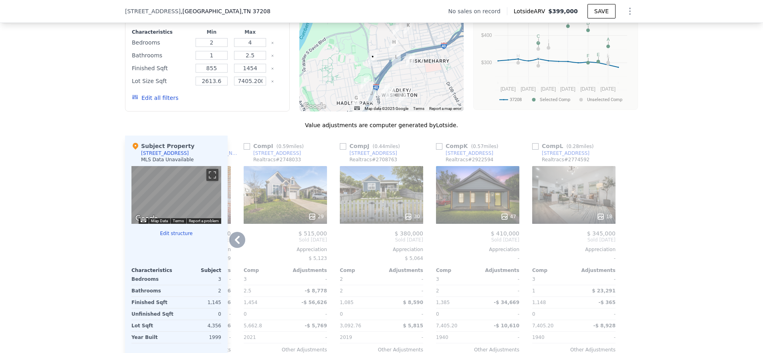
click at [235, 244] on icon at bounding box center [237, 240] width 5 height 8
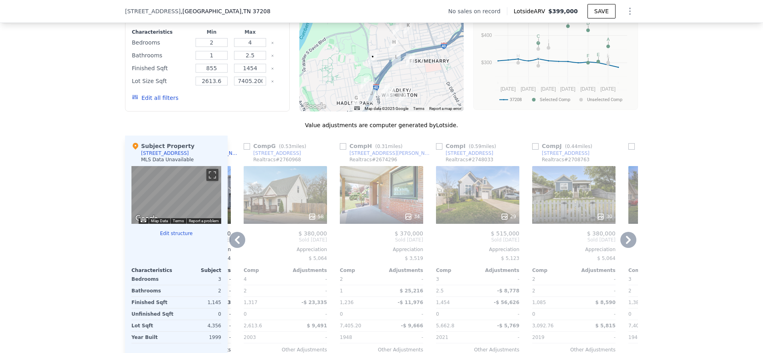
click at [235, 244] on icon at bounding box center [237, 240] width 5 height 8
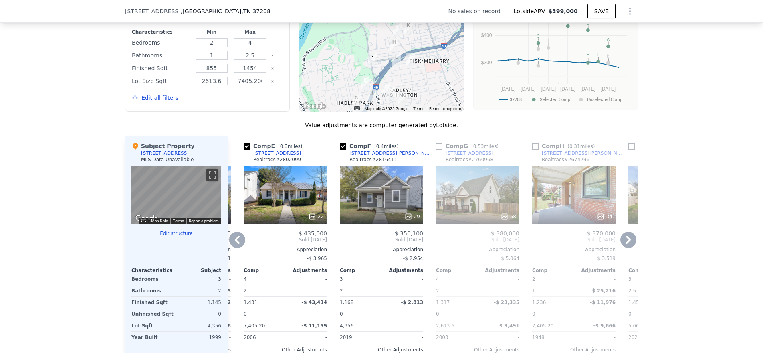
click at [235, 244] on icon at bounding box center [237, 240] width 5 height 8
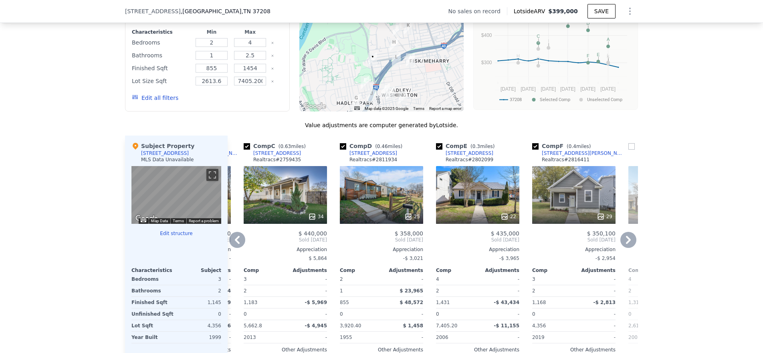
click at [235, 244] on icon at bounding box center [237, 240] width 5 height 8
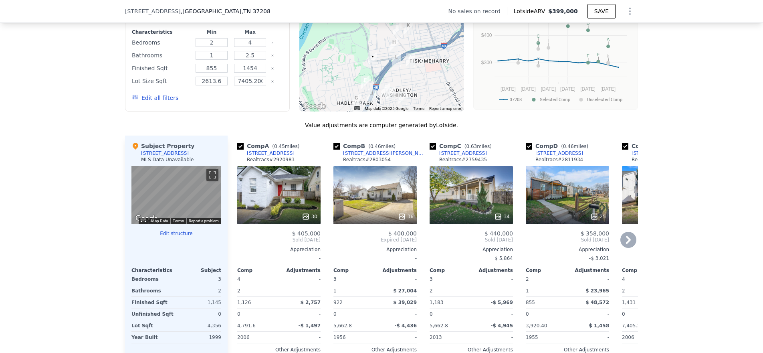
click at [628, 240] on icon at bounding box center [629, 240] width 16 height 16
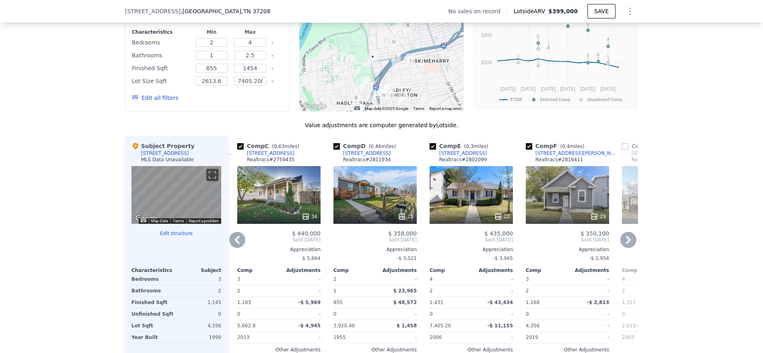
click at [626, 243] on icon at bounding box center [629, 240] width 16 height 16
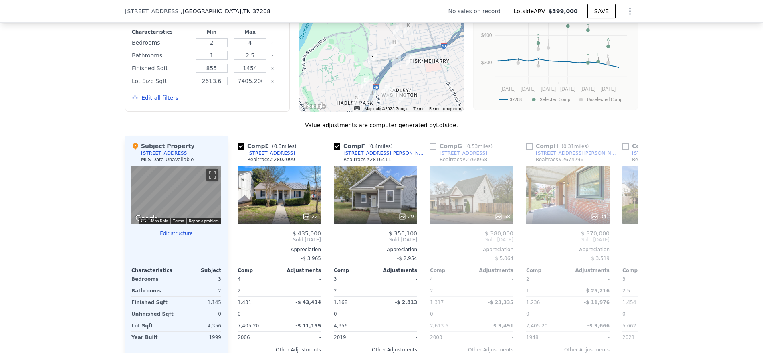
scroll to position [0, 385]
click at [626, 244] on icon at bounding box center [628, 240] width 5 height 8
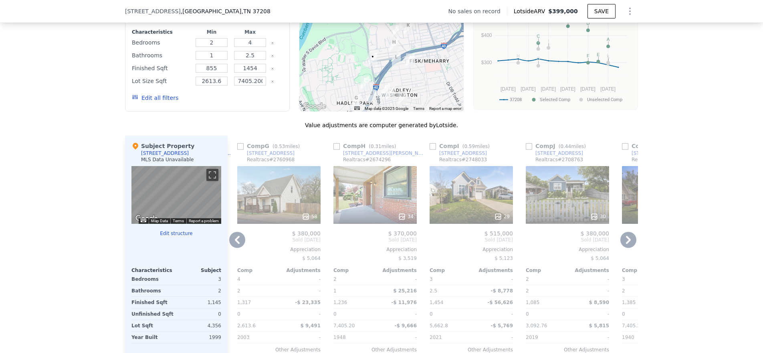
click at [626, 244] on icon at bounding box center [628, 240] width 5 height 8
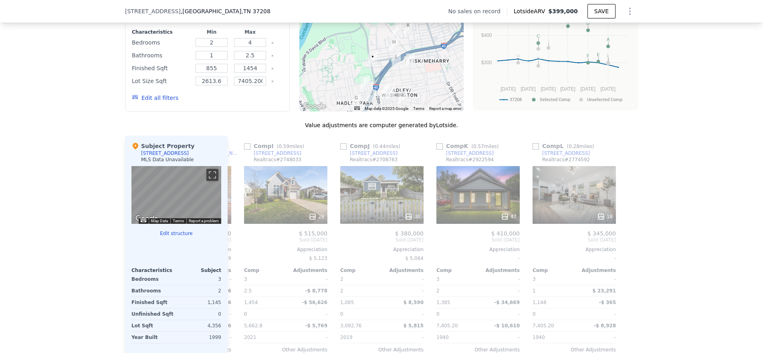
scroll to position [0, 763]
click at [237, 245] on icon at bounding box center [237, 240] width 16 height 16
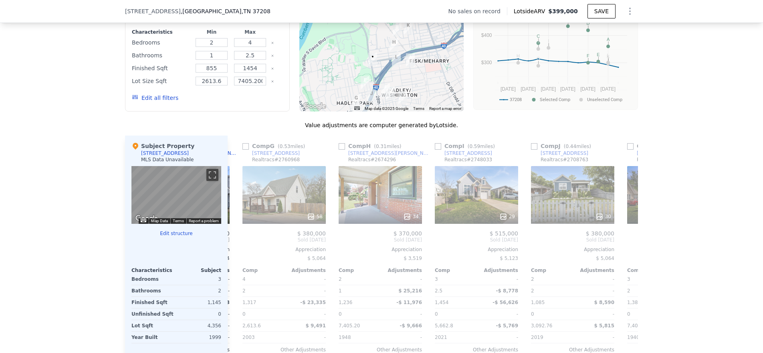
scroll to position [0, 571]
click at [573, 196] on div "30" at bounding box center [573, 195] width 83 height 58
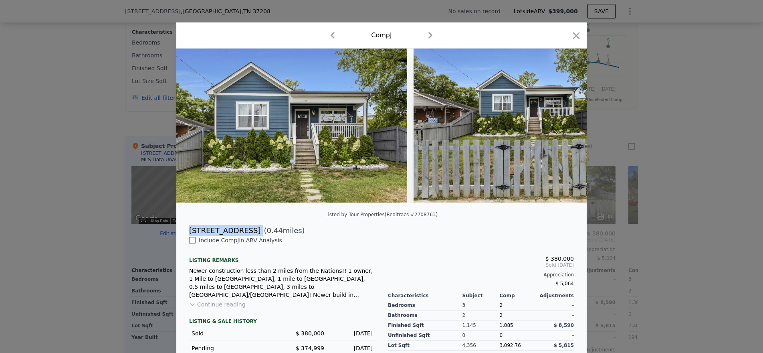
drag, startPoint x: 239, startPoint y: 236, endPoint x: 178, endPoint y: 235, distance: 61.4
click at [178, 235] on div "[STREET_ADDRESS] ( 0.44 miles)" at bounding box center [381, 230] width 411 height 11
copy div "[STREET_ADDRESS]"
click at [83, 198] on div at bounding box center [381, 176] width 763 height 353
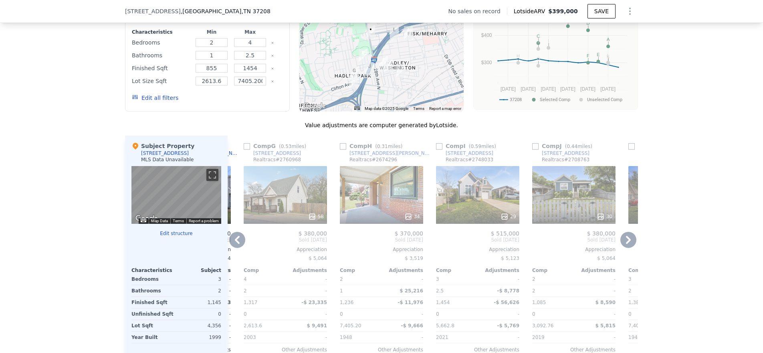
click at [235, 246] on icon at bounding box center [237, 240] width 16 height 16
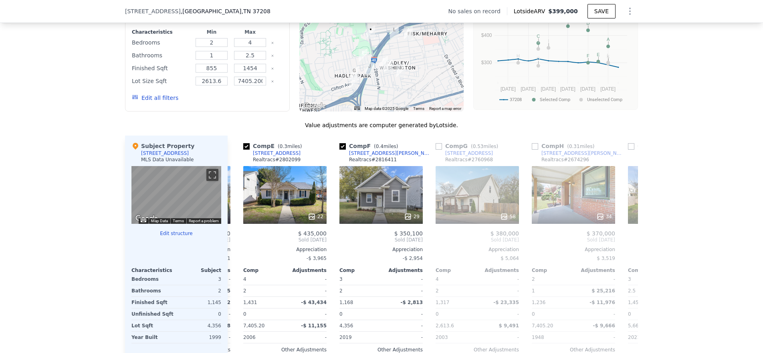
scroll to position [0, 379]
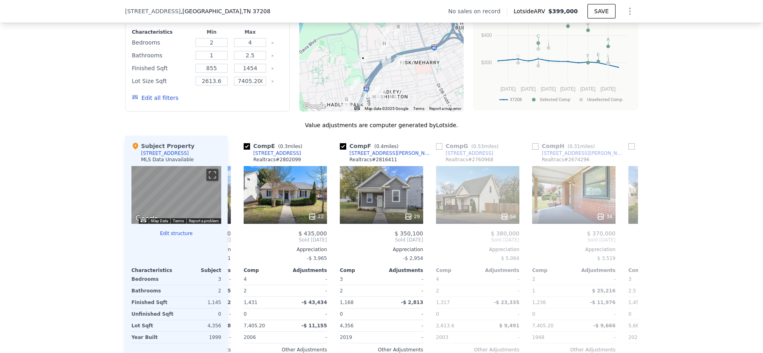
drag, startPoint x: 395, startPoint y: 69, endPoint x: 384, endPoint y: 77, distance: 14.1
click at [384, 77] on div at bounding box center [382, 47] width 165 height 128
click at [628, 248] on icon at bounding box center [629, 240] width 16 height 16
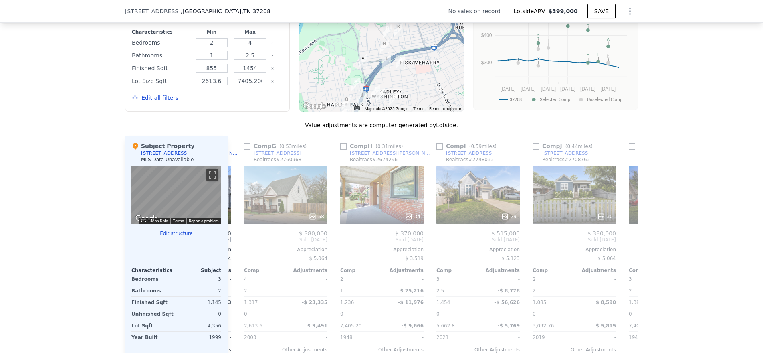
scroll to position [0, 571]
click at [628, 248] on icon at bounding box center [629, 240] width 16 height 16
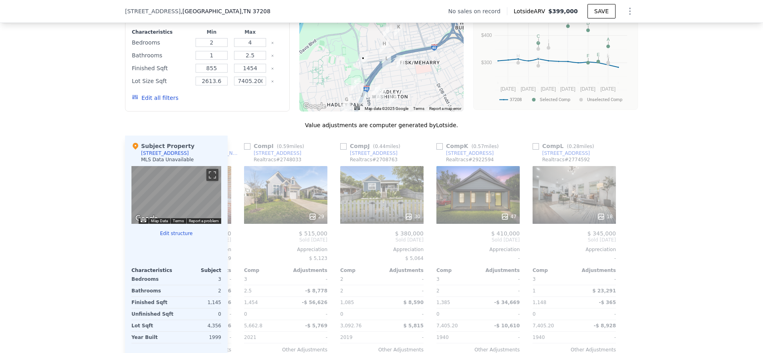
scroll to position [0, 763]
click at [232, 244] on icon at bounding box center [237, 240] width 16 height 16
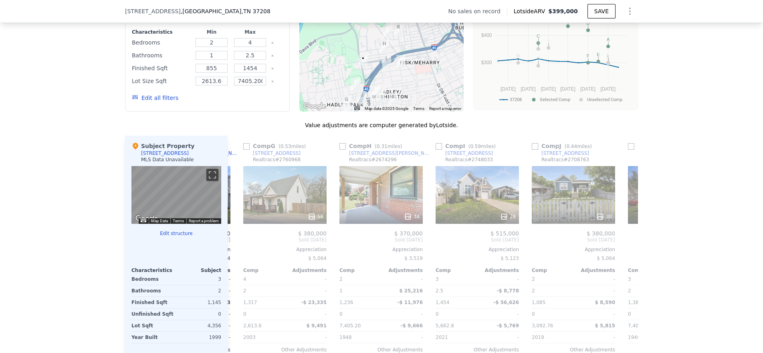
scroll to position [0, 571]
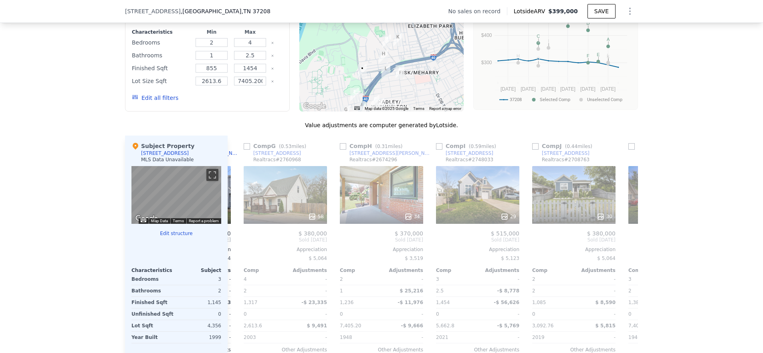
drag, startPoint x: 382, startPoint y: 73, endPoint x: 381, endPoint y: 84, distance: 10.9
click at [382, 78] on img "2505 Meharry Blvd" at bounding box center [386, 72] width 9 height 14
click at [396, 75] on img "1034 24th Ave N" at bounding box center [399, 72] width 9 height 14
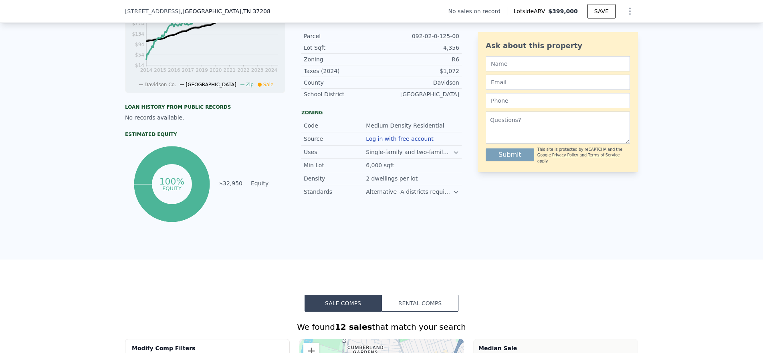
scroll to position [311, 0]
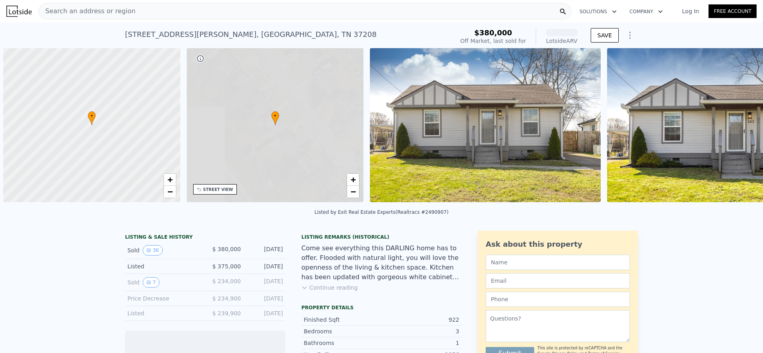
scroll to position [0, 3]
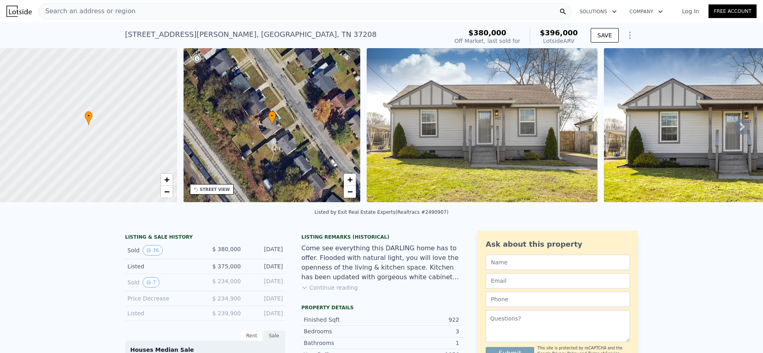
click at [163, 33] on div "[STREET_ADDRESS][PERSON_NAME]" at bounding box center [251, 34] width 252 height 11
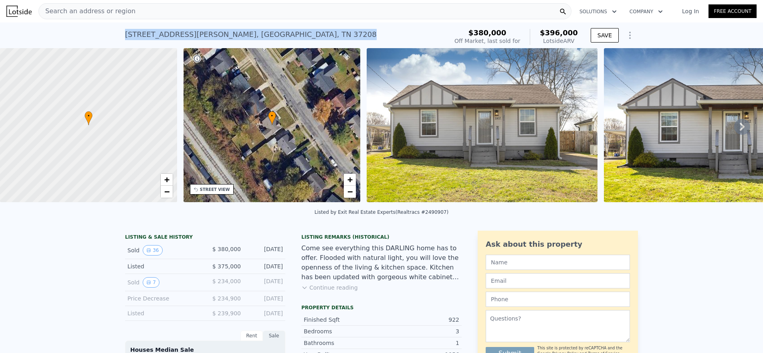
click at [163, 33] on div "[STREET_ADDRESS][PERSON_NAME]" at bounding box center [251, 34] width 252 height 11
